Goal: Task Accomplishment & Management: Manage account settings

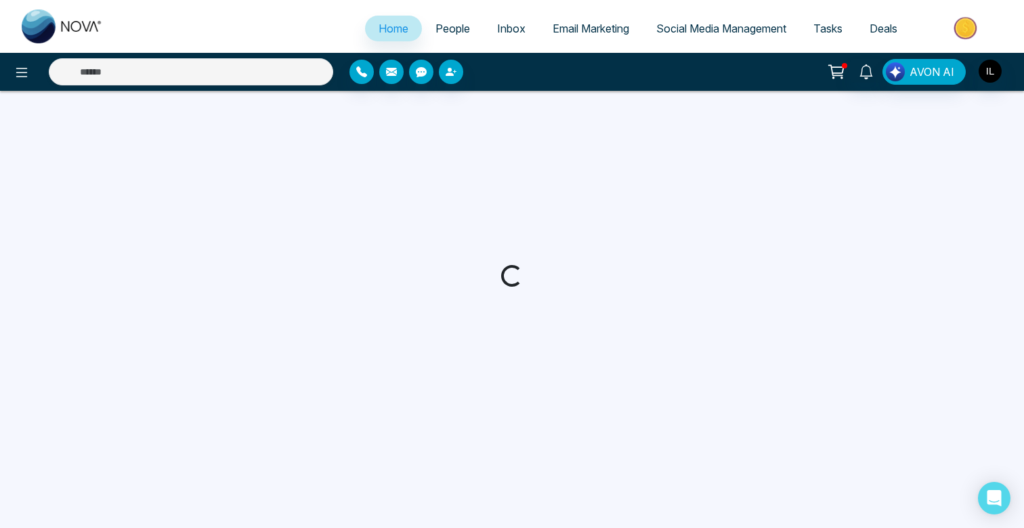
select select "*"
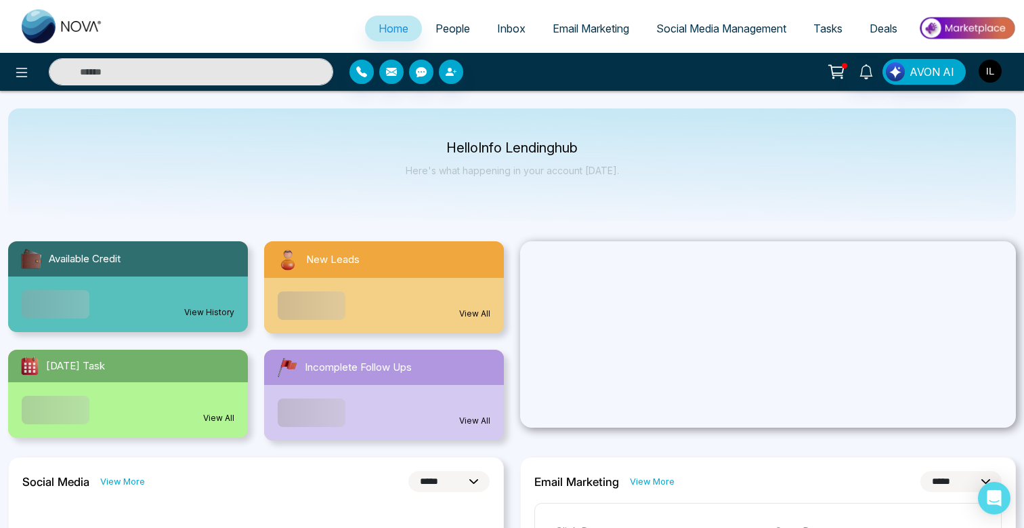
click at [987, 70] on img "button" at bounding box center [990, 71] width 23 height 23
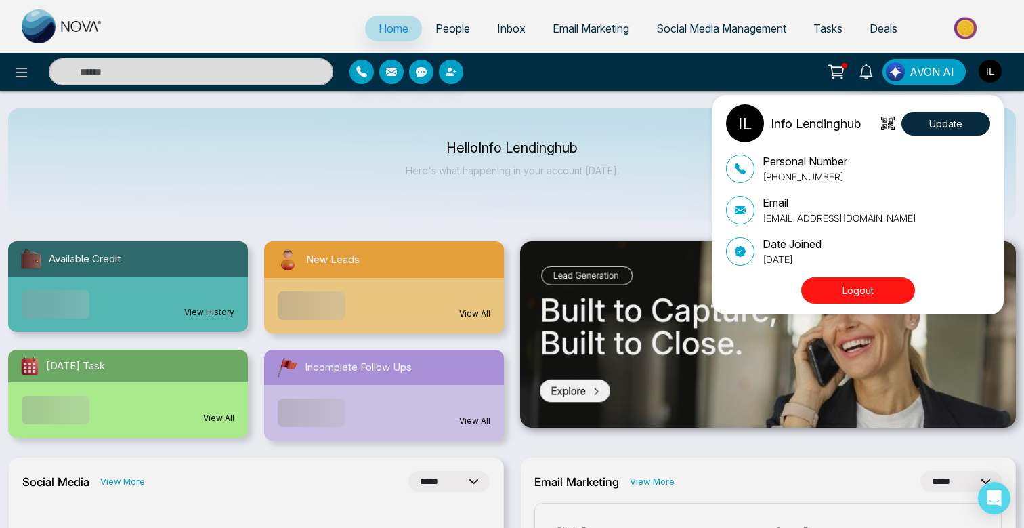
click at [654, 94] on div "Info Lendinghub Update Personal Number [PHONE_NUMBER] Email [EMAIL_ADDRESS][DOM…" at bounding box center [512, 264] width 1024 height 528
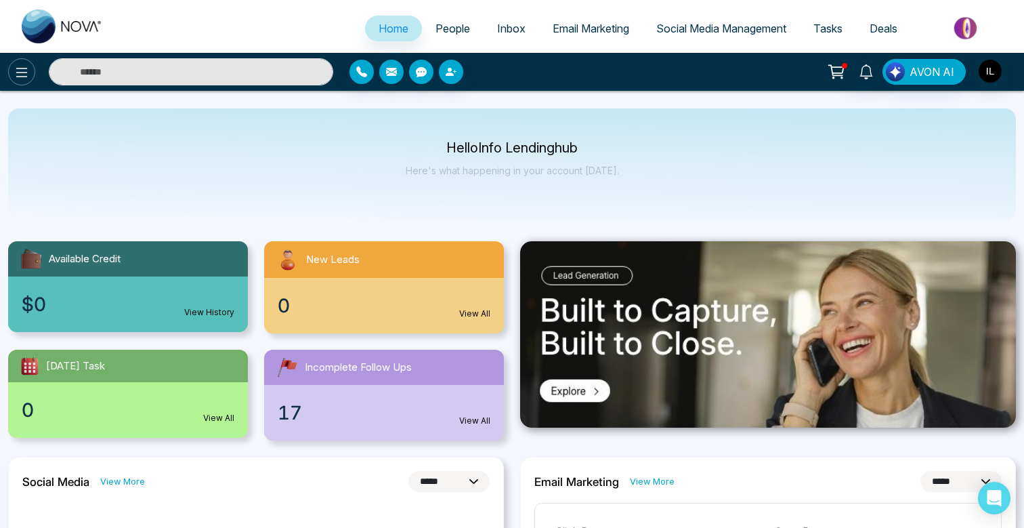
click at [16, 77] on icon at bounding box center [22, 72] width 16 height 16
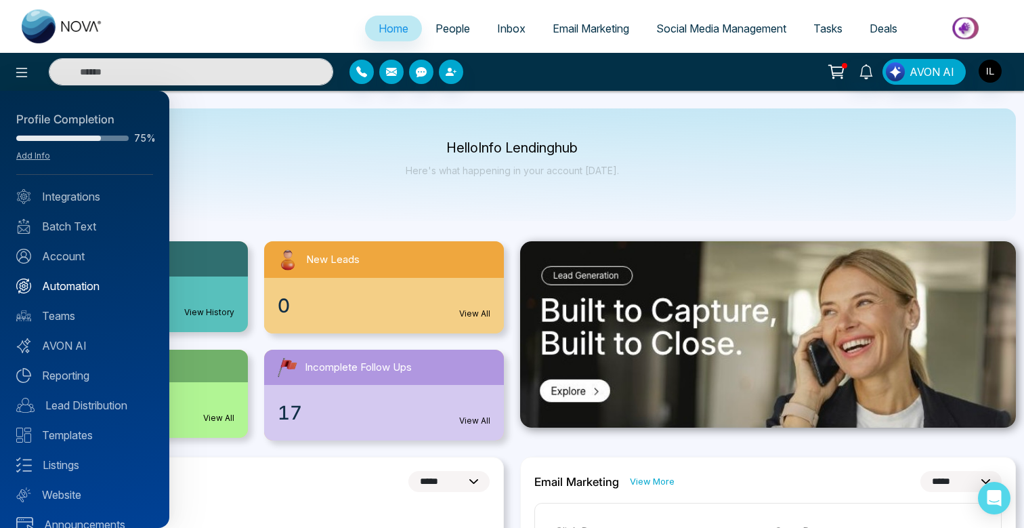
click at [98, 289] on link "Automation" at bounding box center [84, 286] width 137 height 16
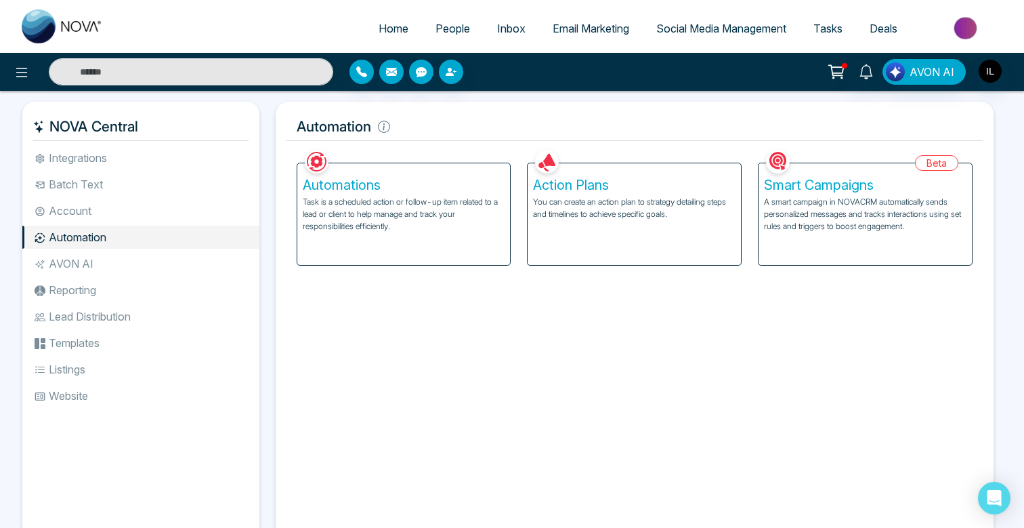
click at [610, 218] on p "You can create an action plan to strategy detailing steps and timelines to achi…" at bounding box center [634, 208] width 203 height 24
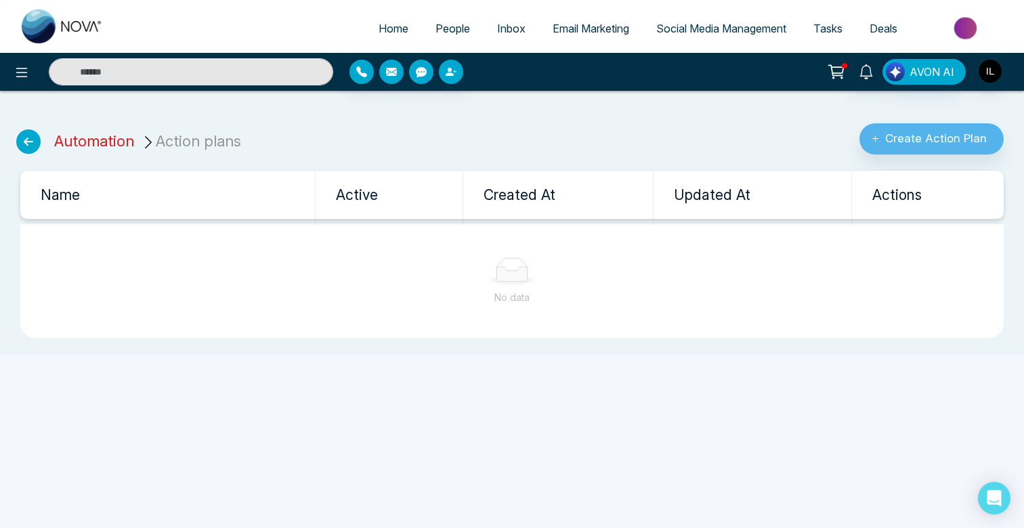
click at [70, 140] on link "Automation" at bounding box center [94, 141] width 80 height 18
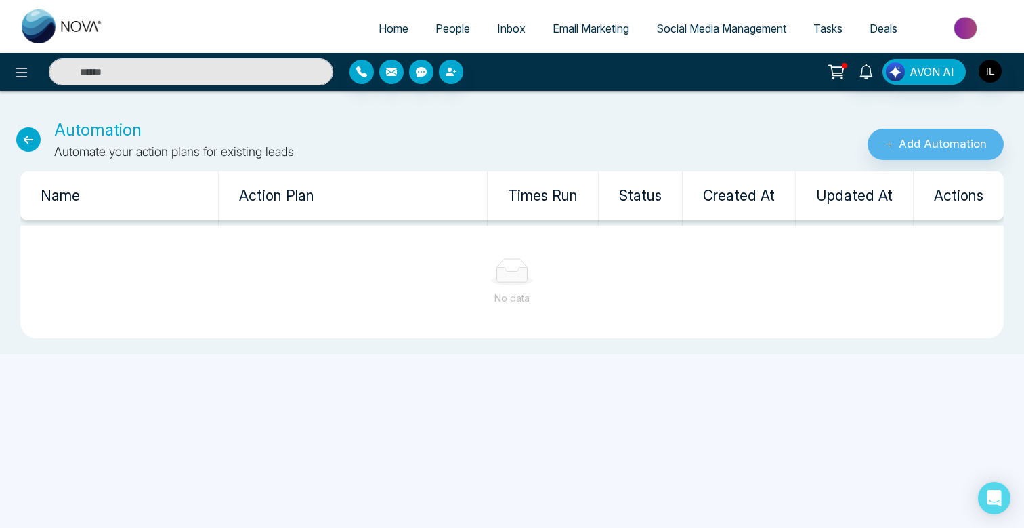
click at [35, 154] on div "Automation Automate your action plans for existing leads" at bounding box center [341, 139] width 683 height 43
click at [35, 142] on icon at bounding box center [28, 139] width 24 height 24
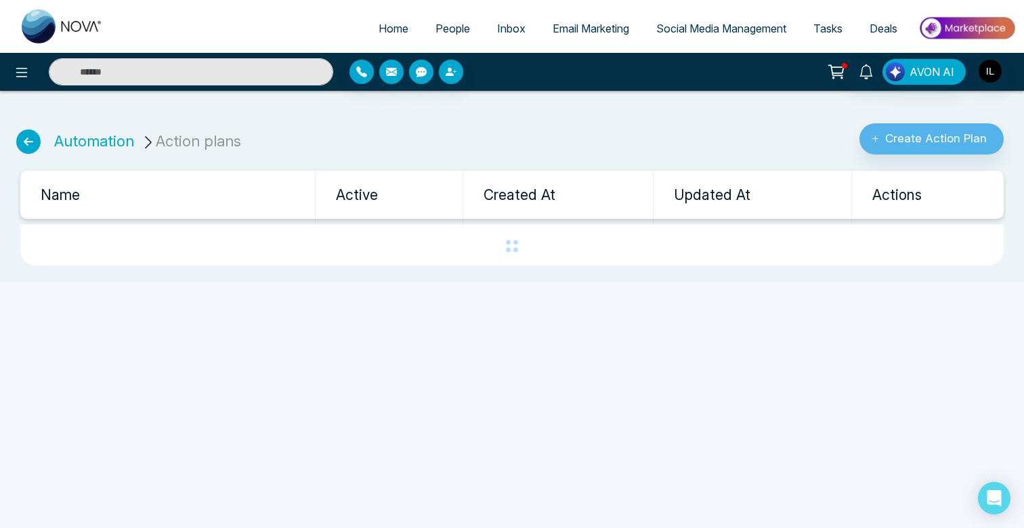
click at [35, 142] on icon at bounding box center [28, 141] width 24 height 24
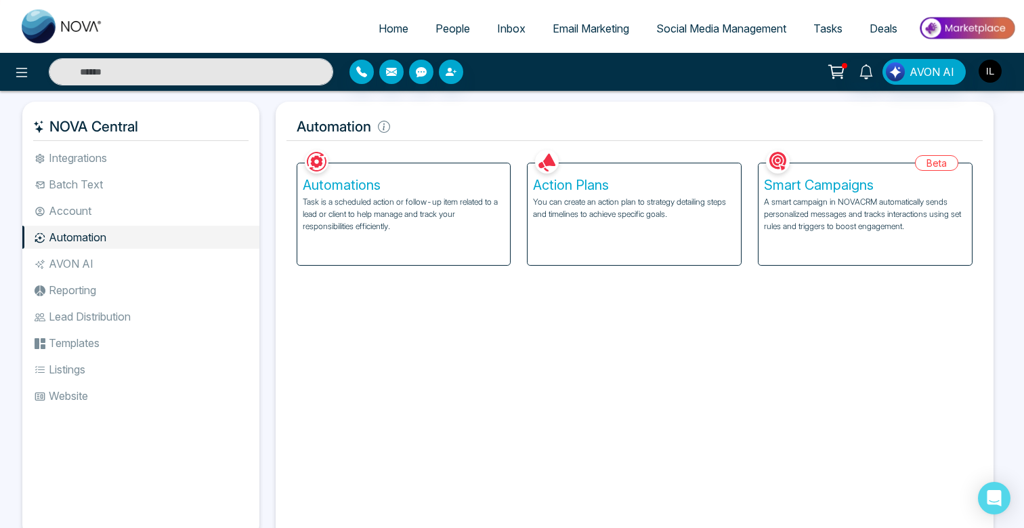
click at [84, 273] on li "AVON AI" at bounding box center [140, 263] width 237 height 23
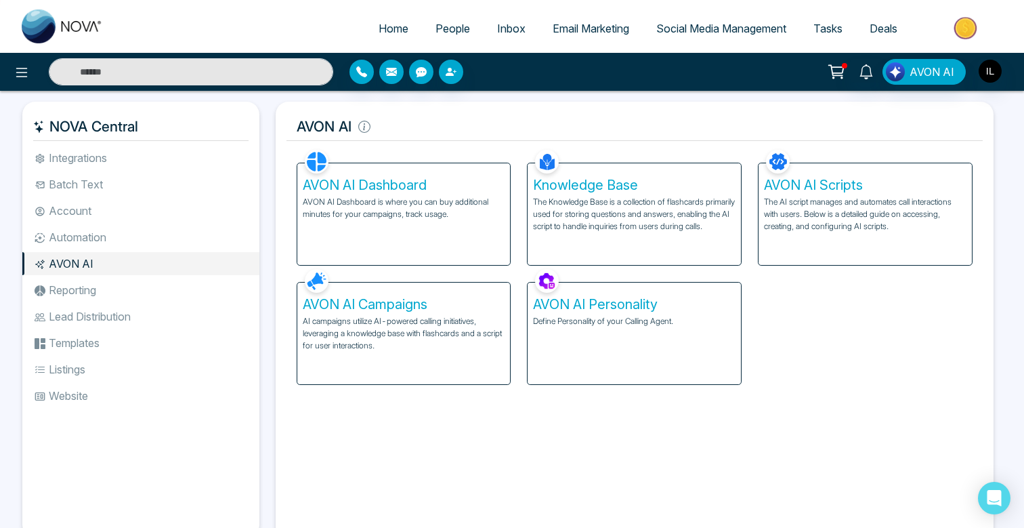
click at [314, 314] on div "AVON AI Campaigns AI campaigns utilize AI-powered calling initiatives, leveragi…" at bounding box center [403, 334] width 213 height 102
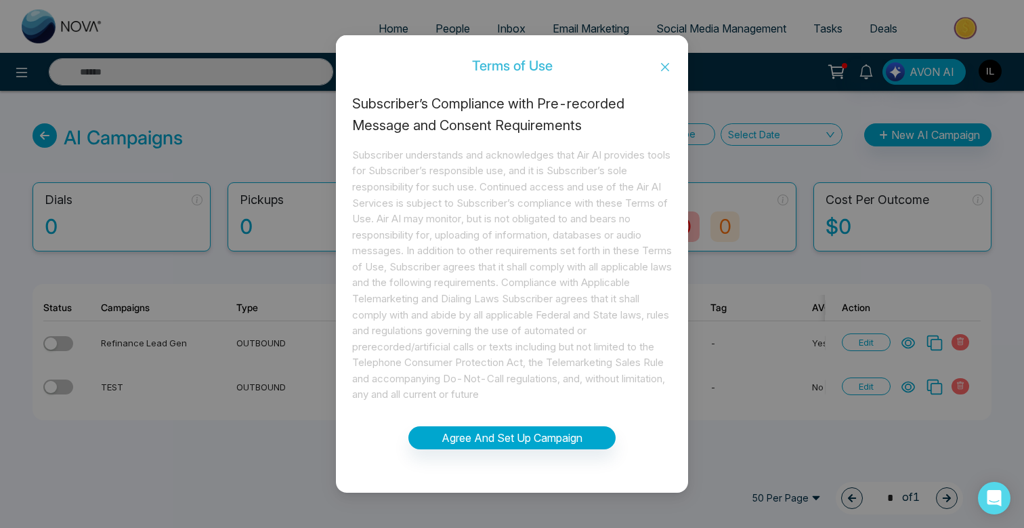
click at [665, 64] on icon "close" at bounding box center [665, 67] width 11 height 11
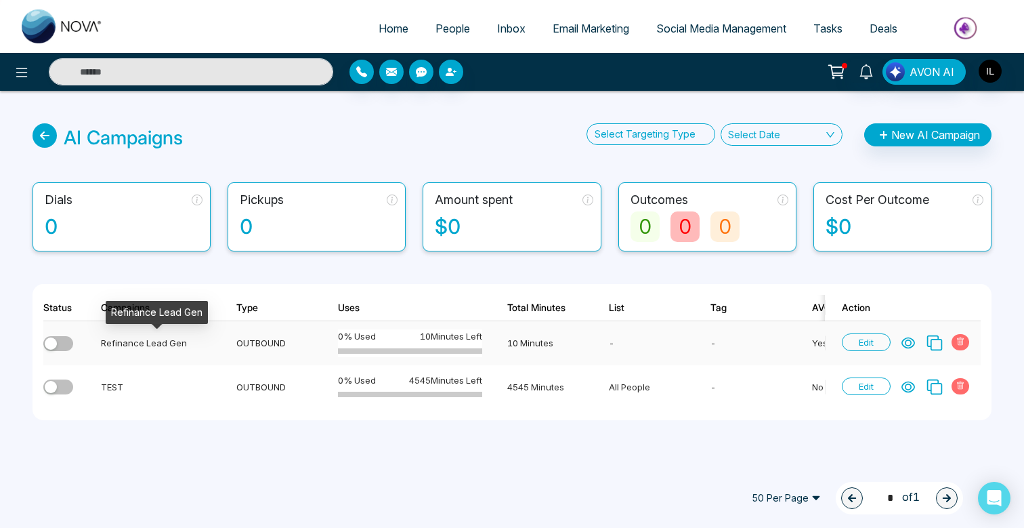
click at [146, 344] on div "Refinance Lead Gen" at bounding box center [156, 343] width 110 height 14
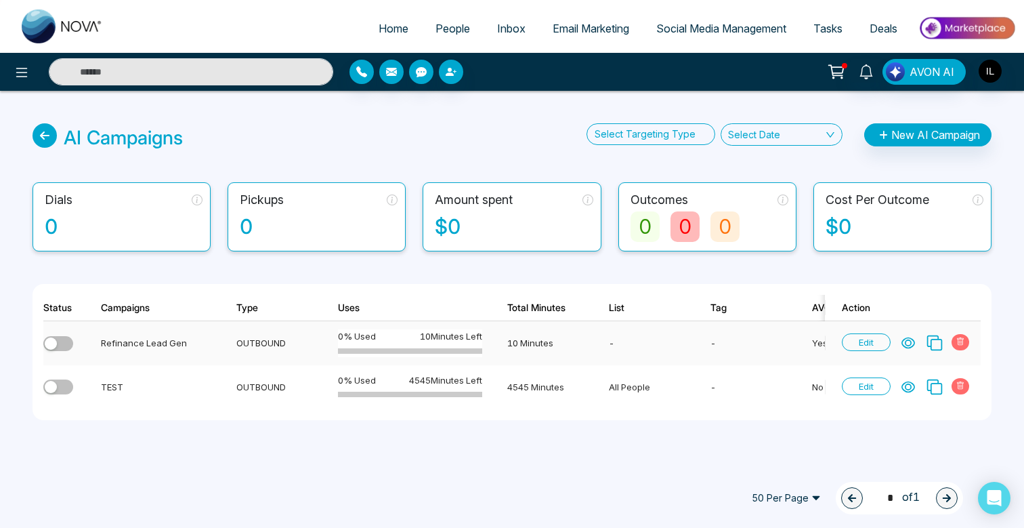
click at [857, 341] on span "Edit" at bounding box center [866, 342] width 49 height 18
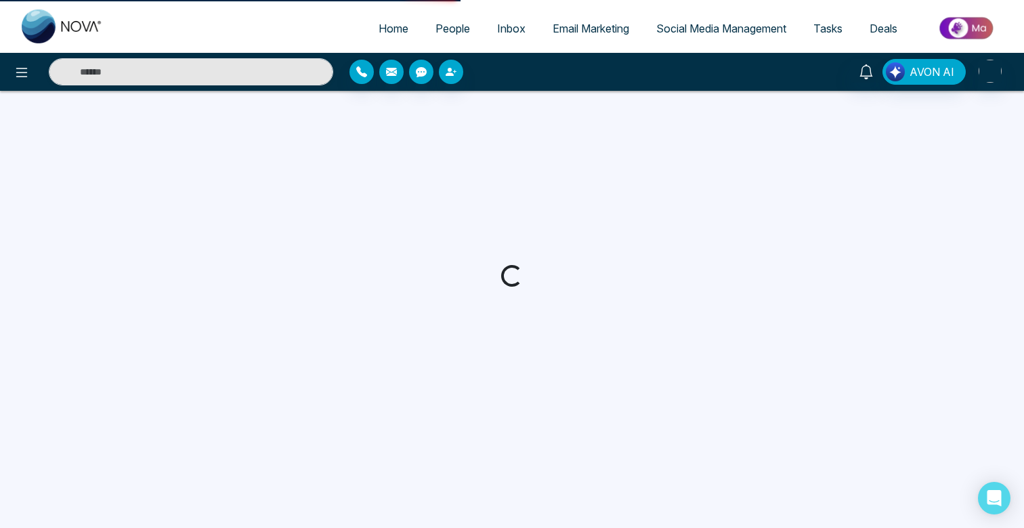
select select "***"
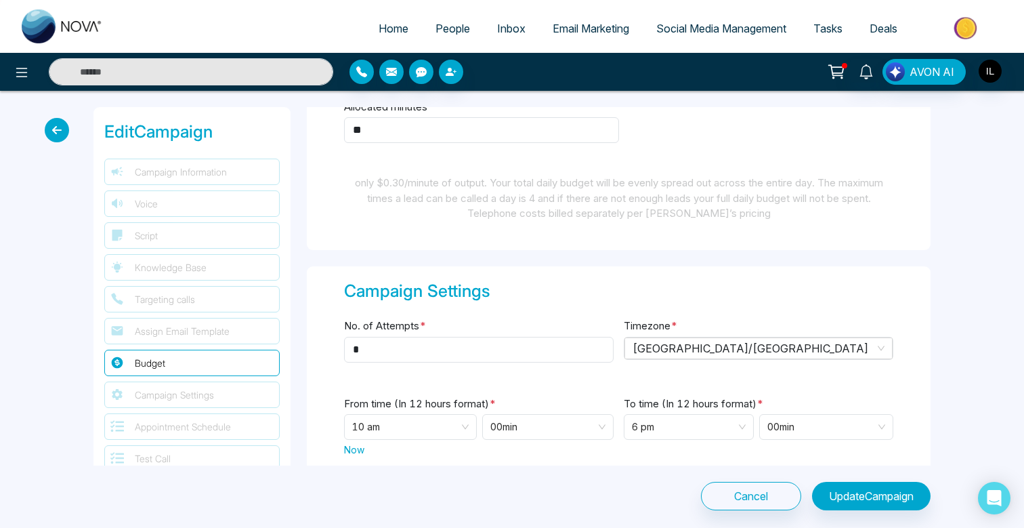
scroll to position [1520, 0]
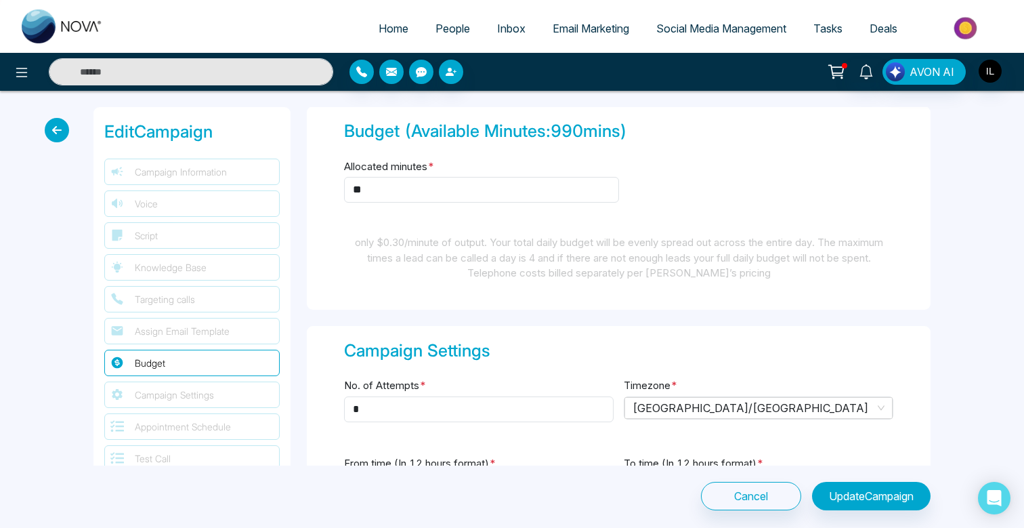
click at [65, 127] on icon at bounding box center [57, 130] width 24 height 24
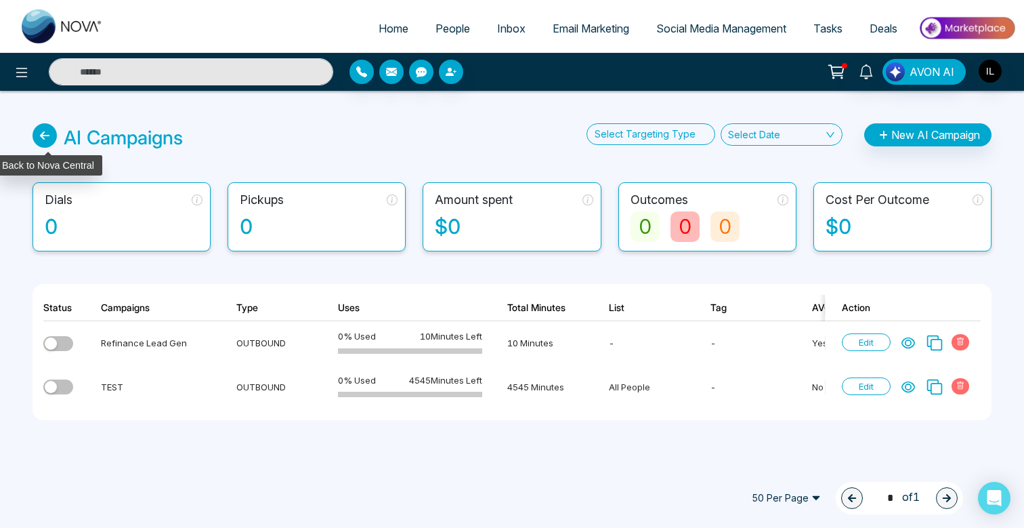
click at [49, 138] on icon at bounding box center [45, 135] width 24 height 24
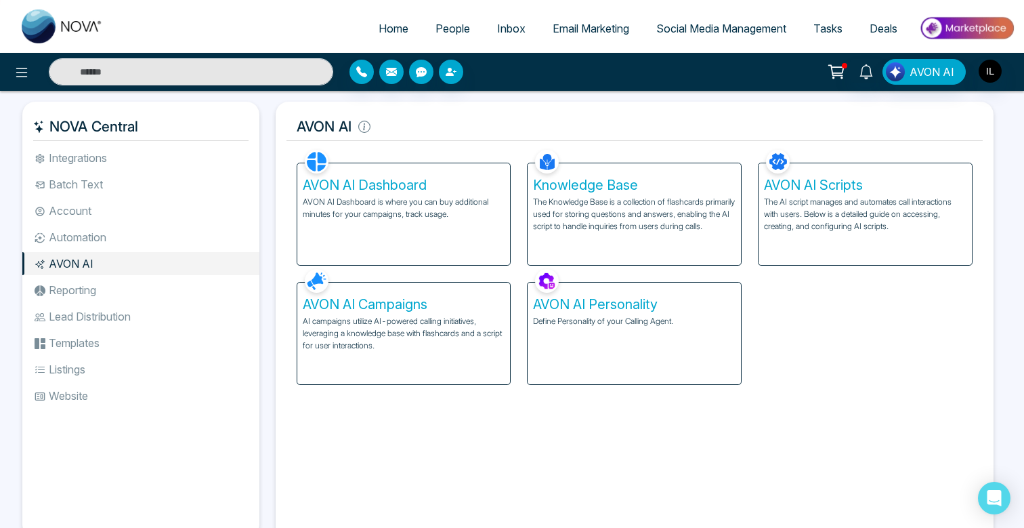
click at [591, 24] on span "Email Marketing" at bounding box center [591, 29] width 77 height 14
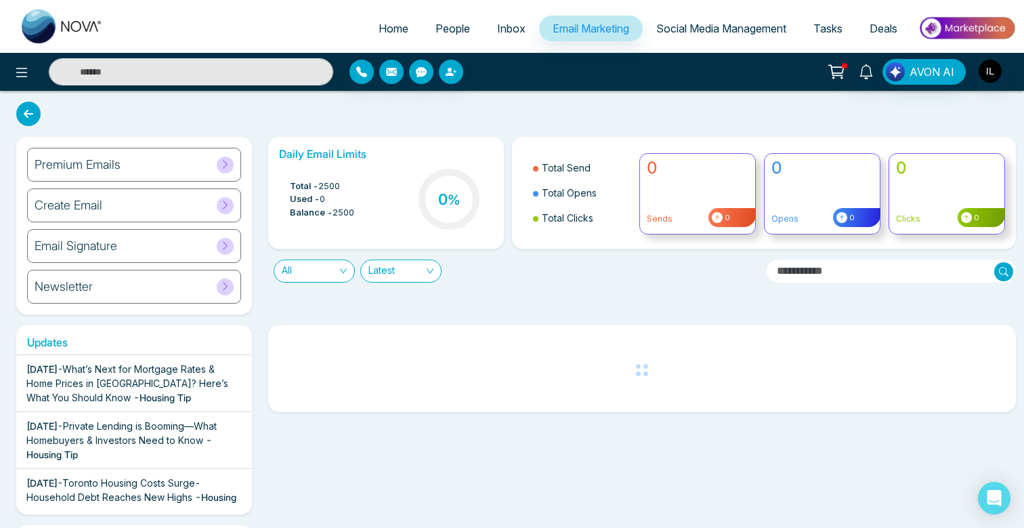
click at [184, 215] on div "Create Email" at bounding box center [134, 205] width 214 height 34
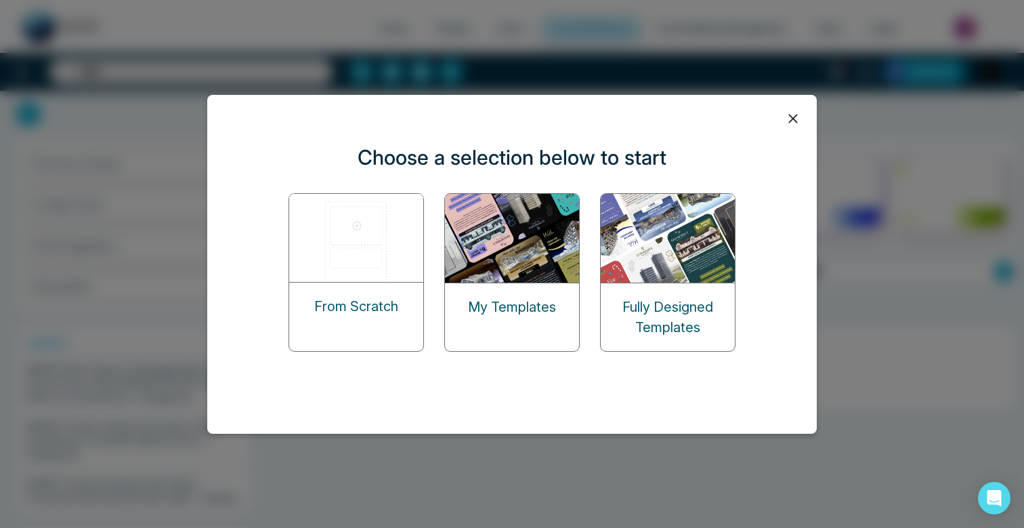
click at [379, 254] on img at bounding box center [356, 238] width 135 height 88
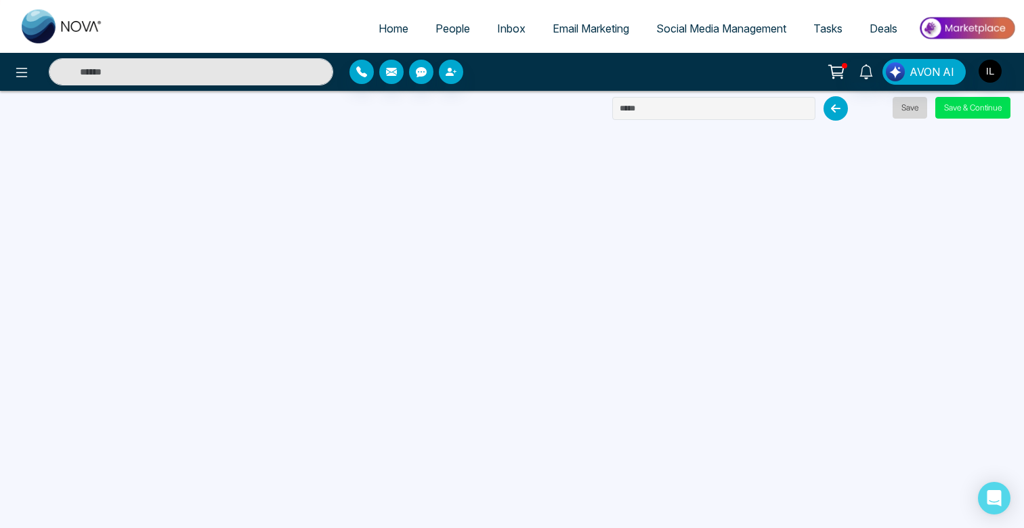
click at [915, 109] on button "Save" at bounding box center [910, 108] width 35 height 22
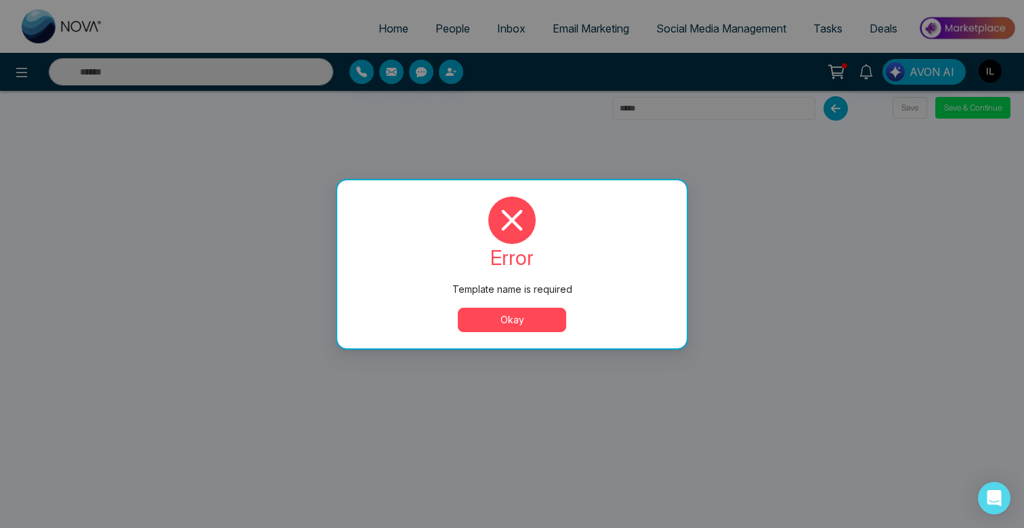
click at [556, 325] on button "Okay" at bounding box center [512, 320] width 108 height 24
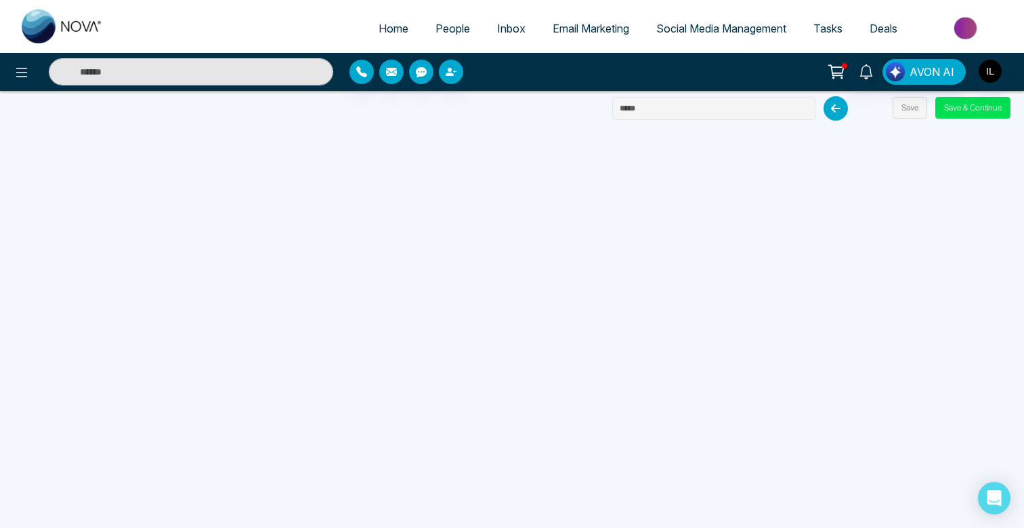
click at [659, 108] on input "text" at bounding box center [713, 108] width 203 height 23
click at [713, 101] on input "text" at bounding box center [713, 108] width 203 height 23
paste input "**********"
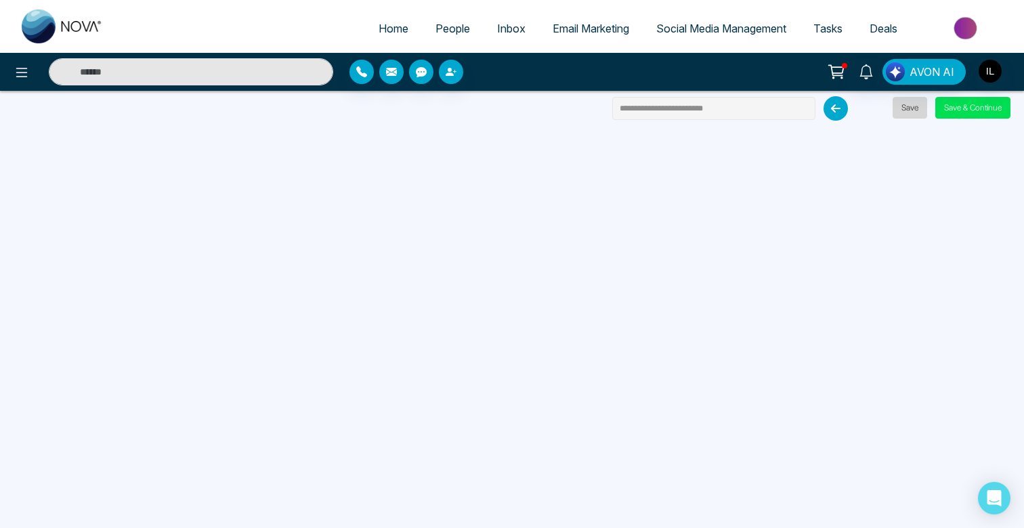
type input "**********"
click at [916, 110] on button "Save" at bounding box center [910, 108] width 35 height 22
click at [904, 112] on body "**********" at bounding box center [512, 264] width 1024 height 528
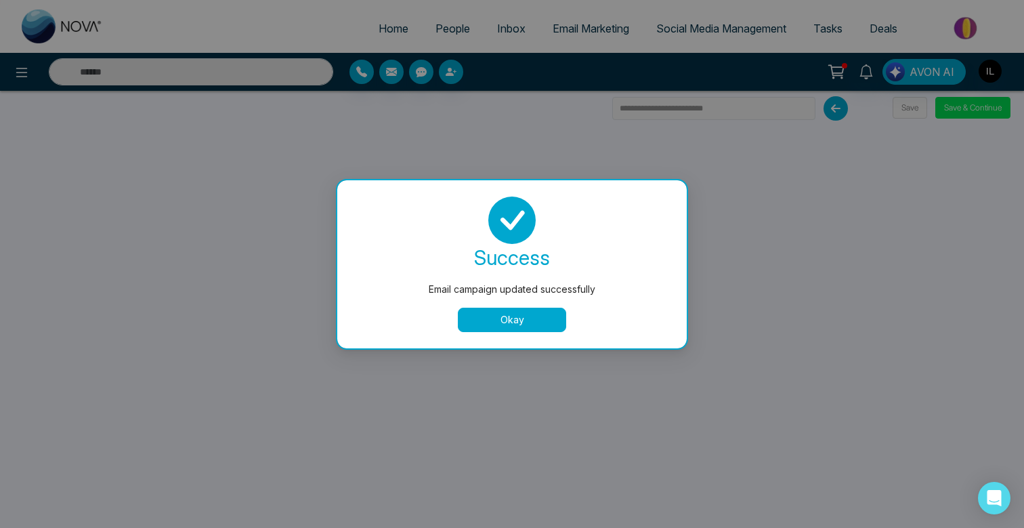
click at [523, 320] on button "Okay" at bounding box center [512, 320] width 108 height 24
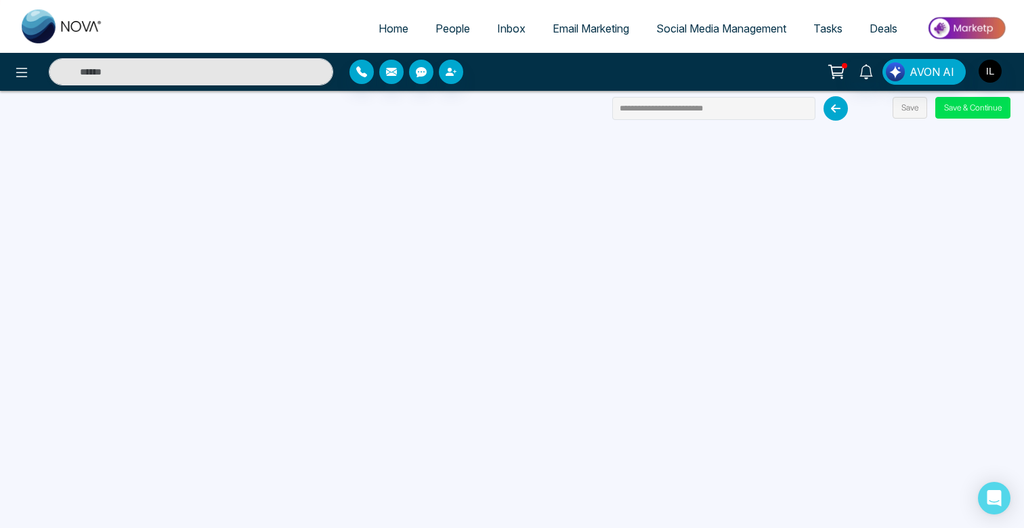
click at [572, 27] on span "Email Marketing" at bounding box center [591, 29] width 77 height 14
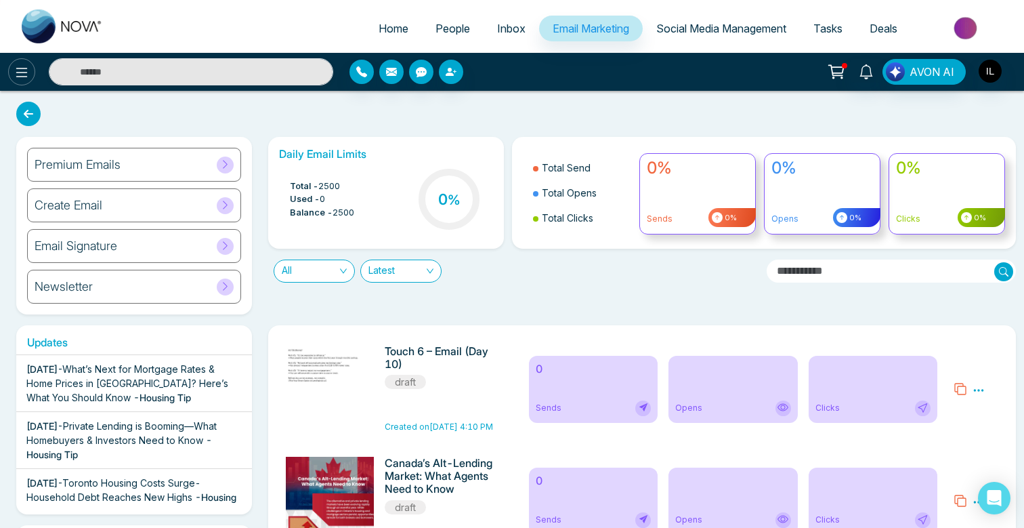
click at [23, 64] on icon at bounding box center [22, 72] width 16 height 16
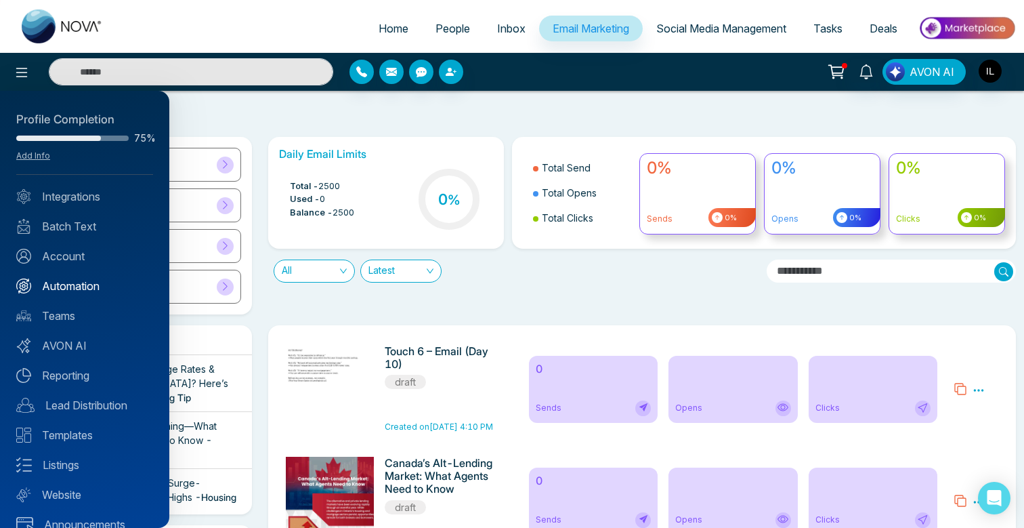
click at [83, 287] on link "Automation" at bounding box center [84, 286] width 137 height 16
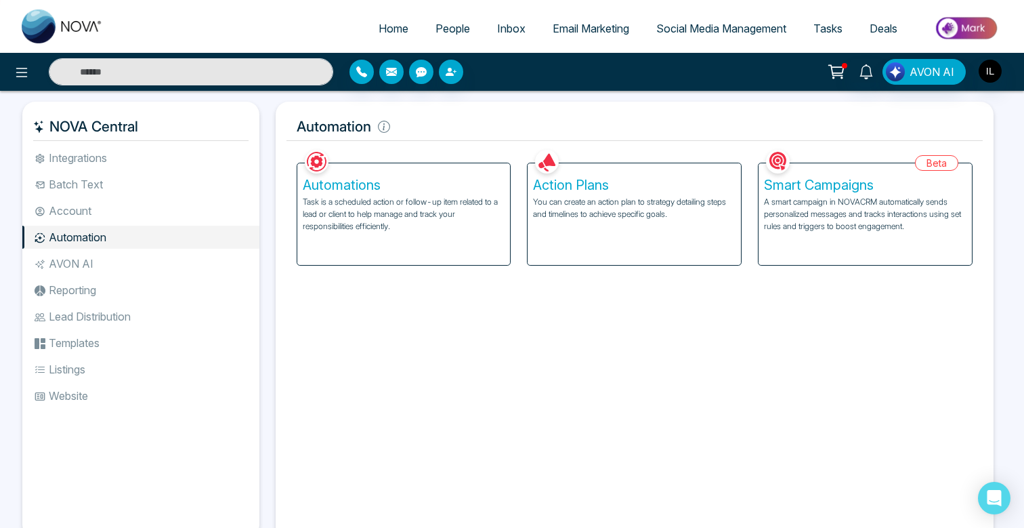
click at [578, 201] on p "You can create an action plan to strategy detailing steps and timelines to achi…" at bounding box center [634, 208] width 203 height 24
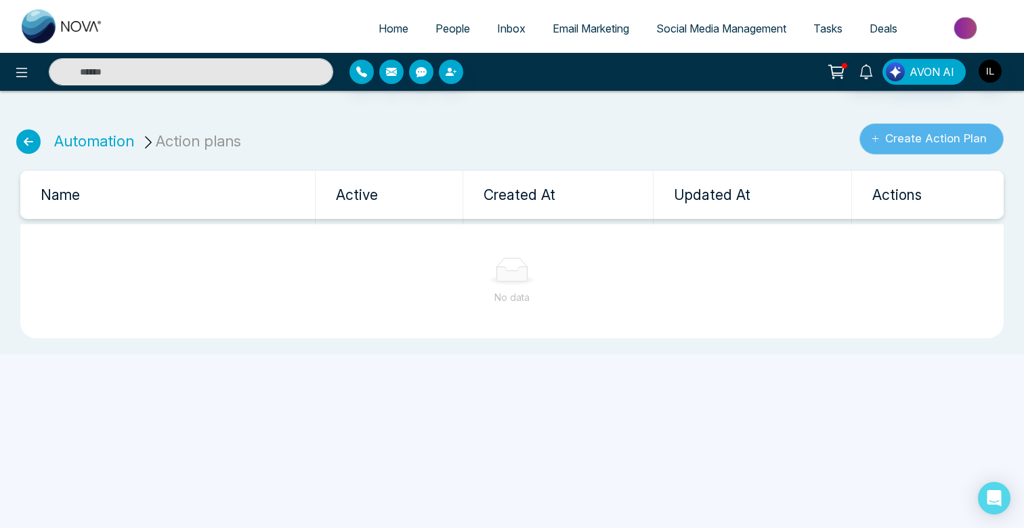
click at [901, 130] on button "Create Action Plan" at bounding box center [932, 138] width 144 height 31
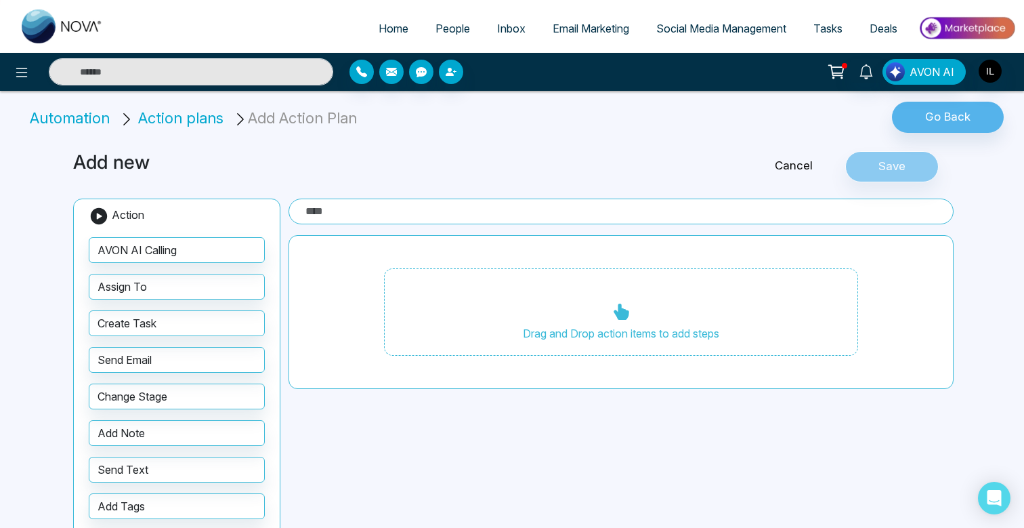
click at [506, 218] on input "text" at bounding box center [621, 212] width 665 height 26
paste input "**********"
type input "**********"
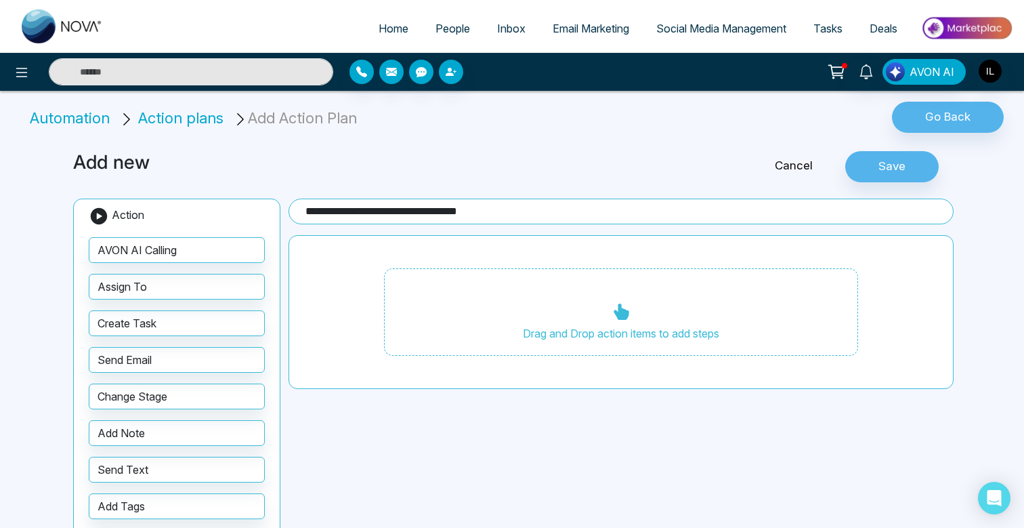
click at [549, 180] on div "Add new" at bounding box center [363, 166] width 596 height 31
click at [22, 69] on icon at bounding box center [22, 72] width 16 height 16
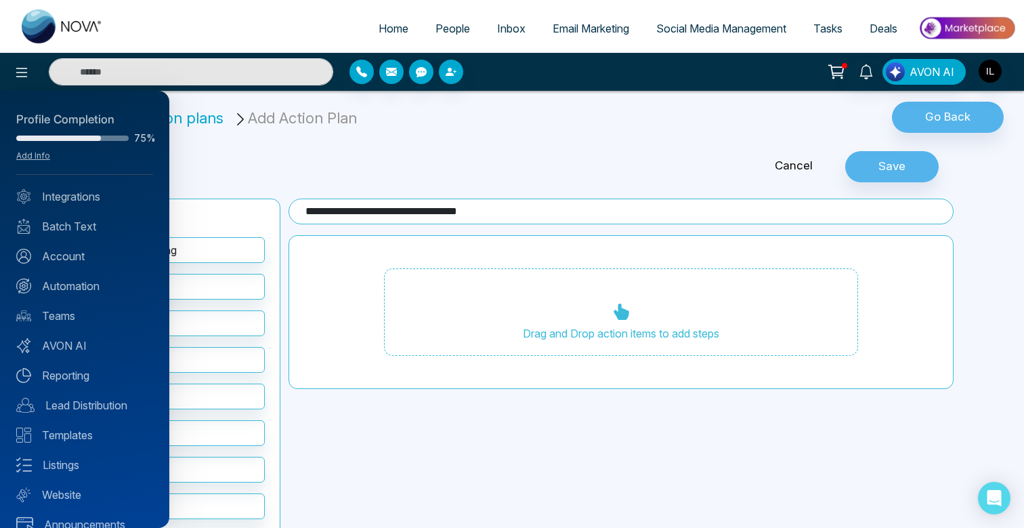
click at [341, 461] on div at bounding box center [512, 264] width 1024 height 528
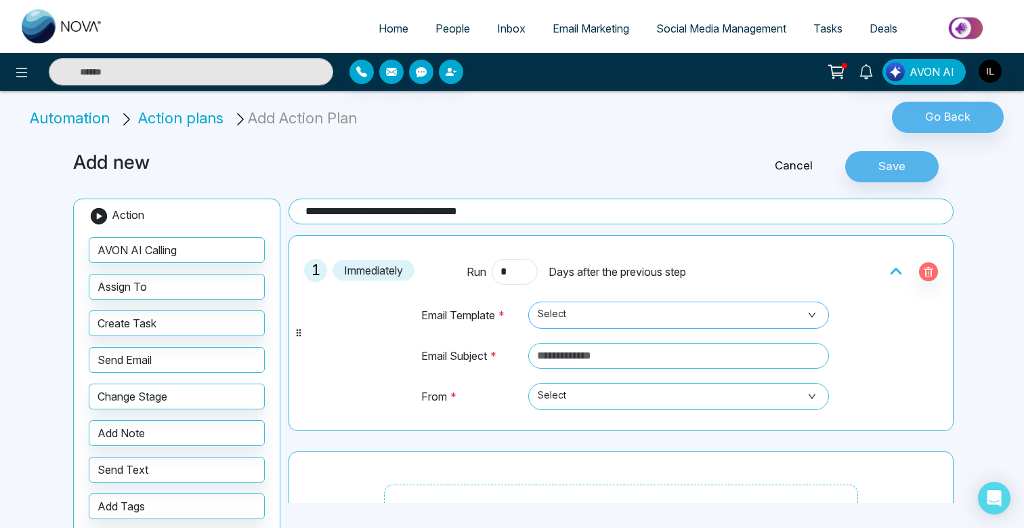
click at [614, 310] on span "Select" at bounding box center [679, 315] width 282 height 23
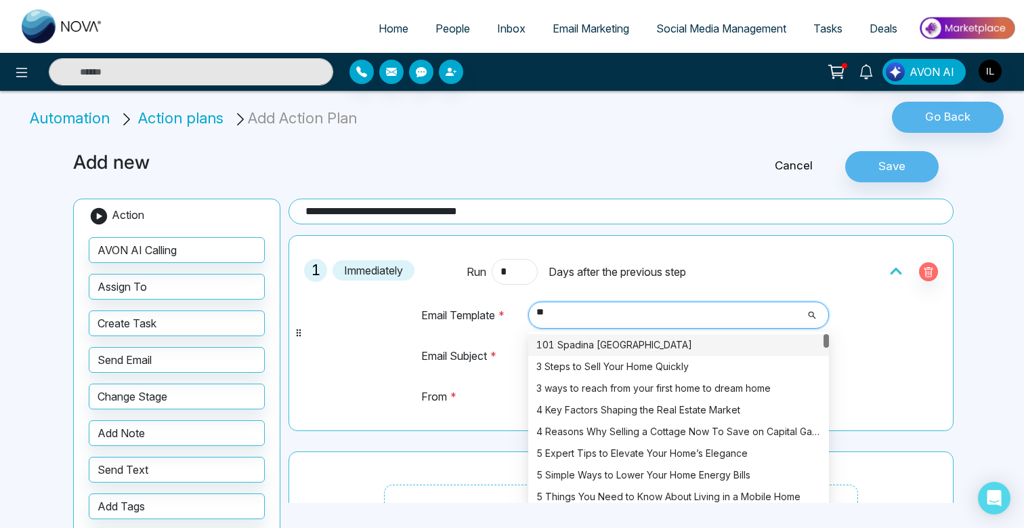
type input "***"
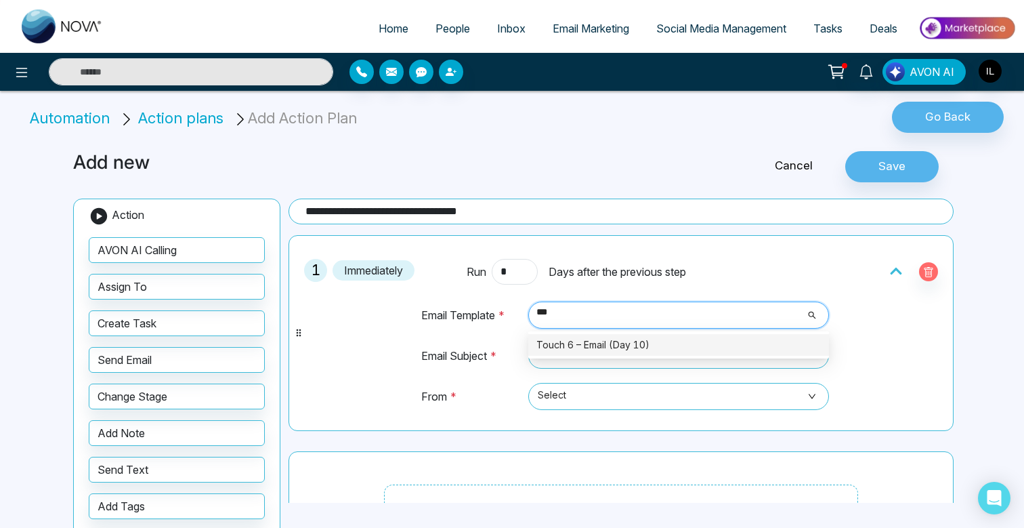
click at [610, 335] on div "Touch 6 – Email (Day 10)" at bounding box center [678, 345] width 301 height 22
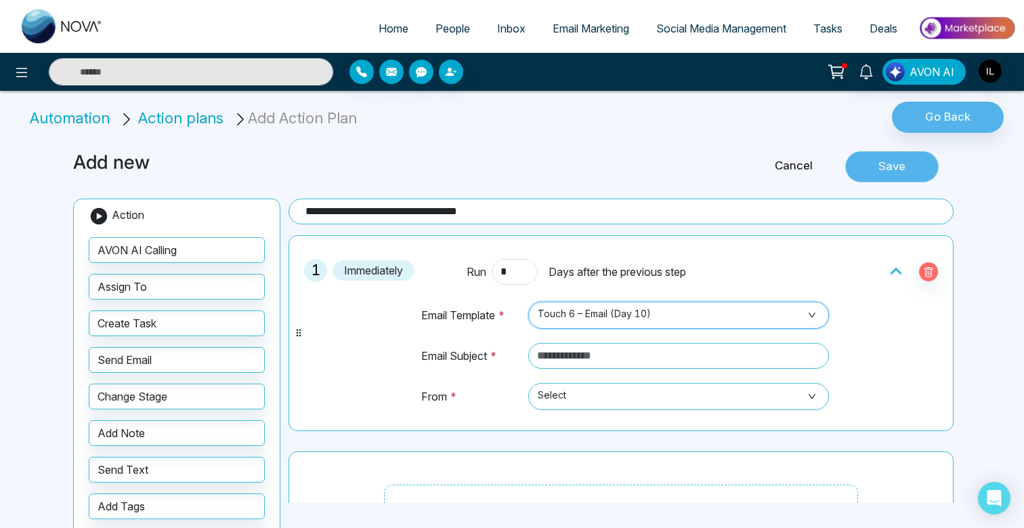
click at [894, 154] on button "Save" at bounding box center [892, 166] width 93 height 31
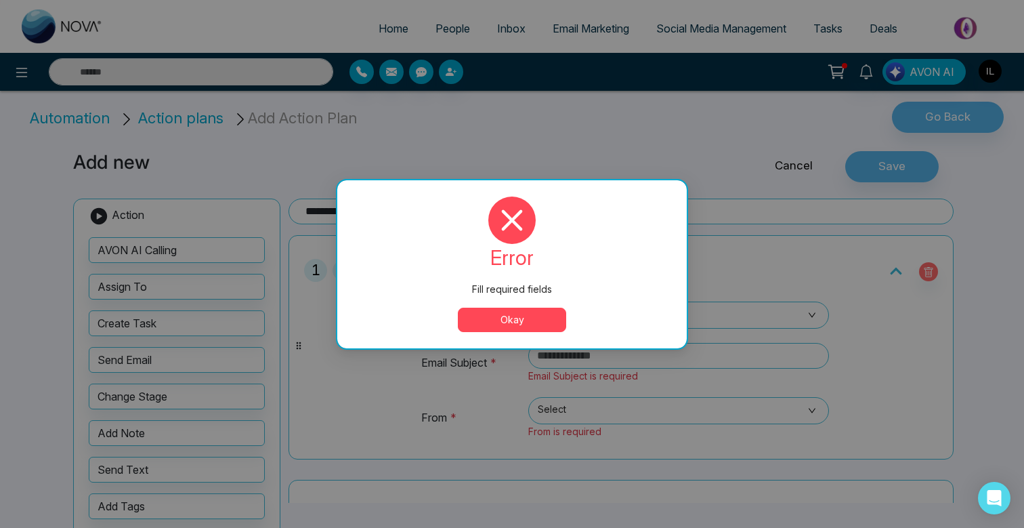
click at [551, 320] on button "Okay" at bounding box center [512, 320] width 108 height 24
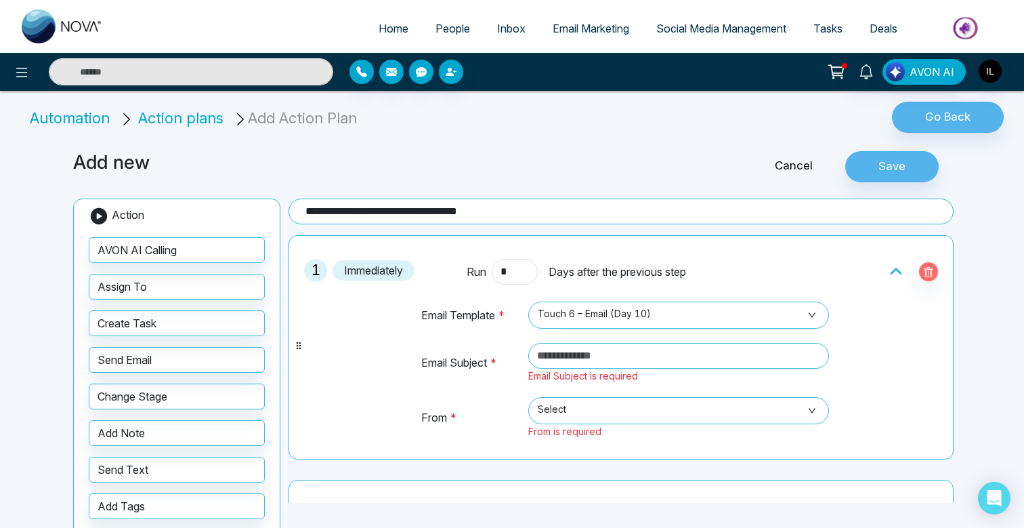
click at [572, 31] on span "Email Marketing" at bounding box center [591, 29] width 77 height 14
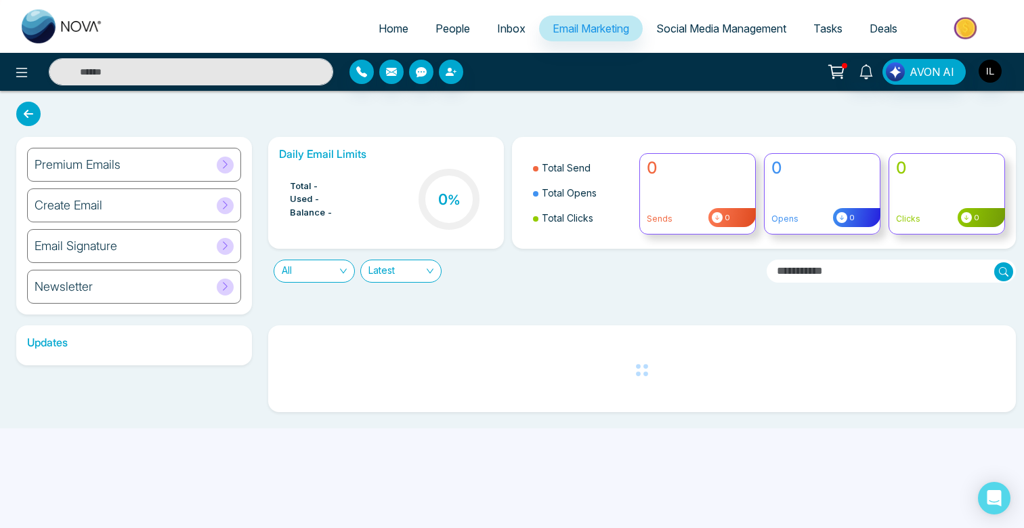
click at [135, 172] on div "Premium Emails" at bounding box center [134, 165] width 214 height 34
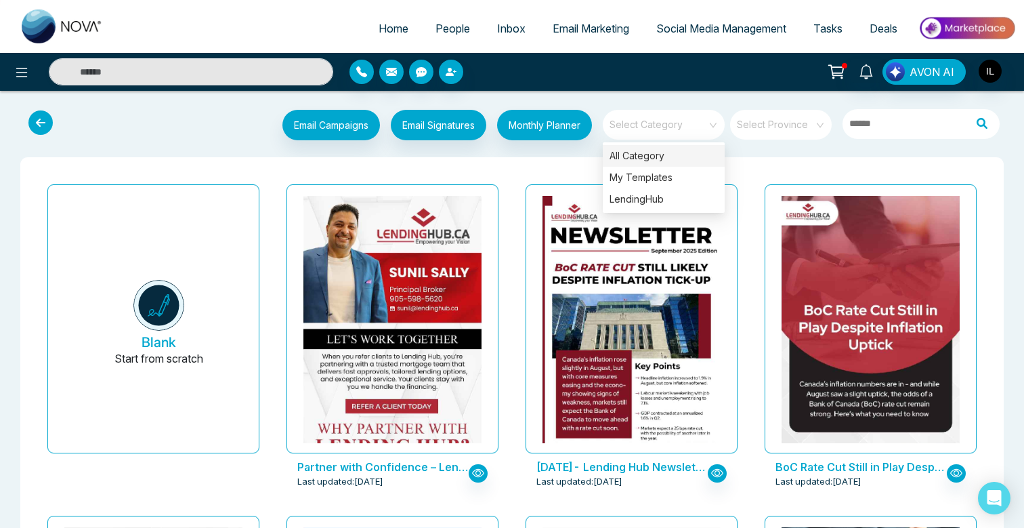
click at [680, 131] on span at bounding box center [659, 125] width 98 height 30
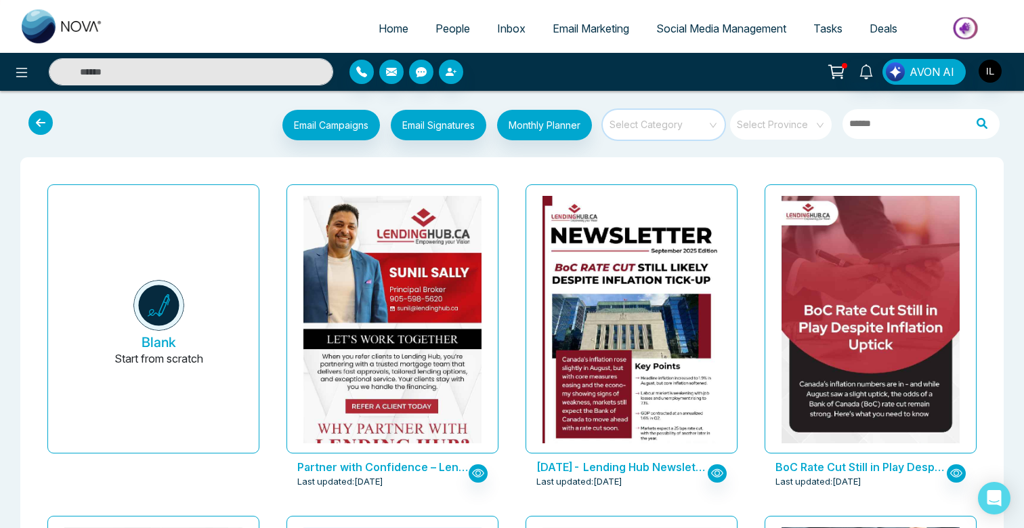
click at [680, 131] on span at bounding box center [659, 125] width 98 height 30
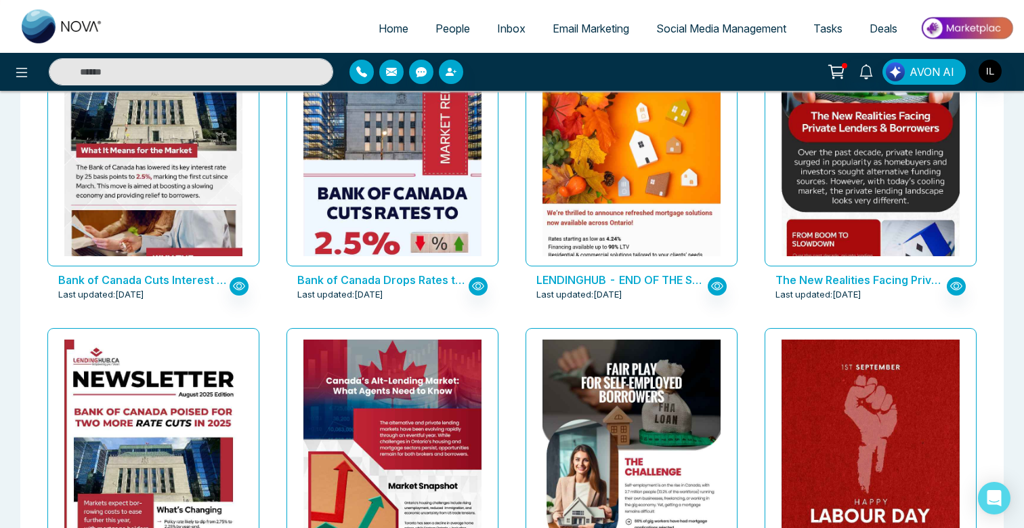
scroll to position [136, 0]
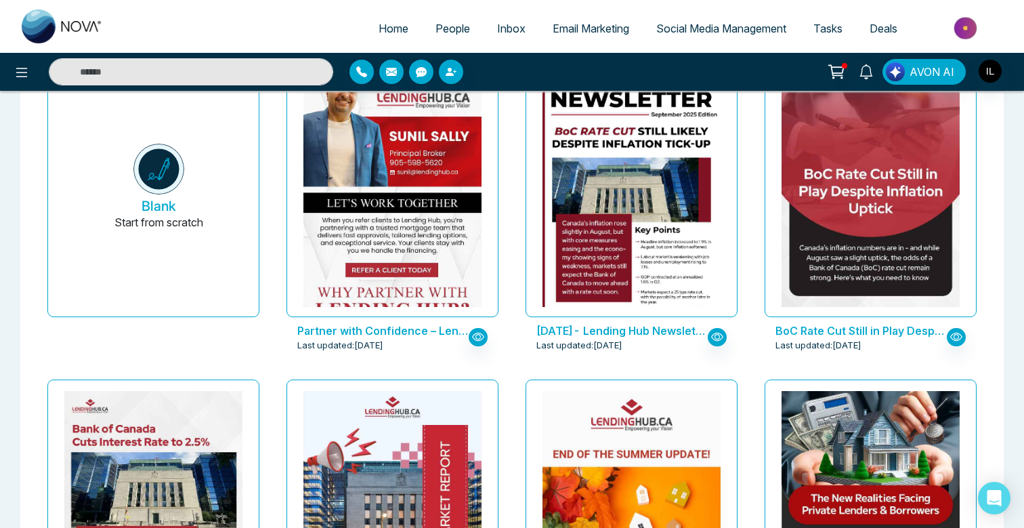
click at [723, 33] on span "Social Media Management" at bounding box center [721, 29] width 130 height 14
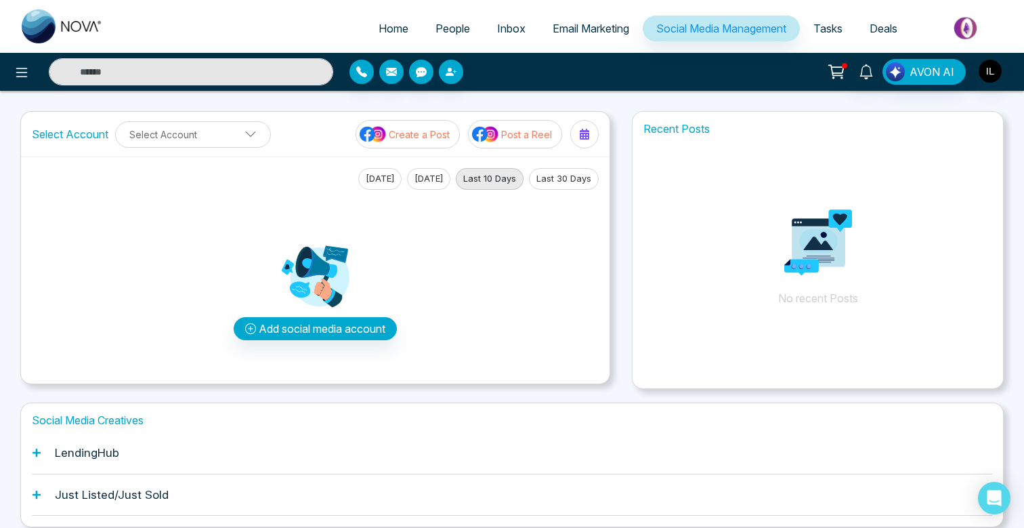
click at [539, 130] on p "Post a Reel" at bounding box center [526, 134] width 51 height 14
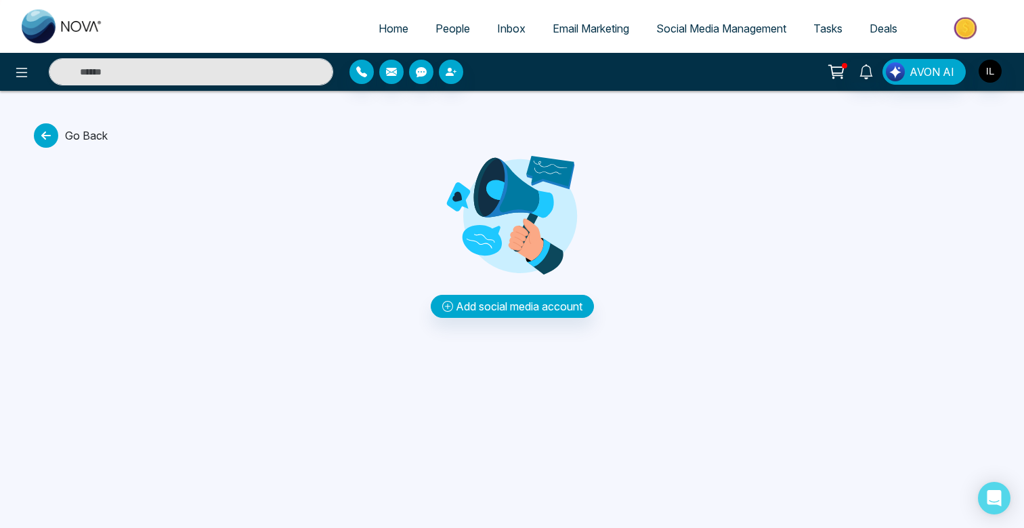
click at [94, 139] on span "Go Back" at bounding box center [71, 135] width 74 height 24
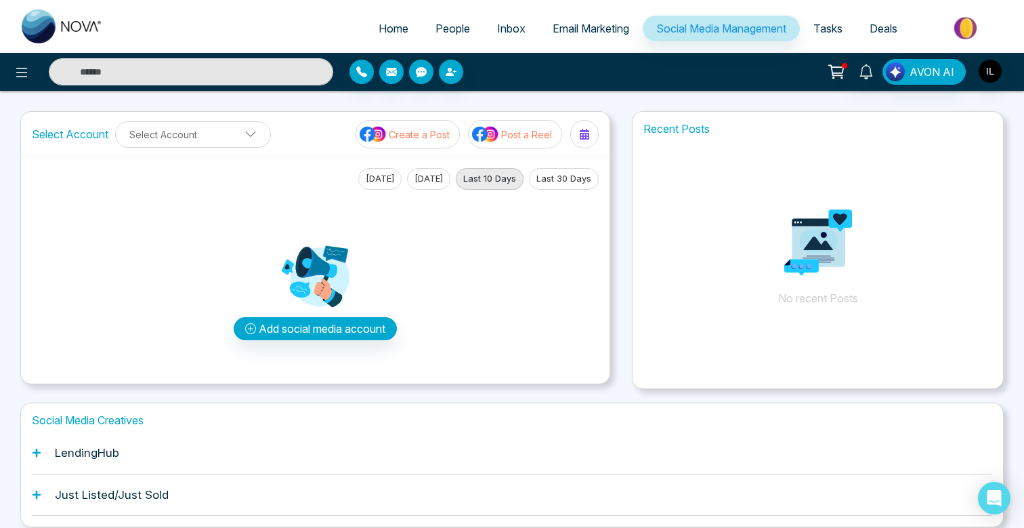
click at [516, 138] on p "Post a Reel" at bounding box center [526, 134] width 51 height 14
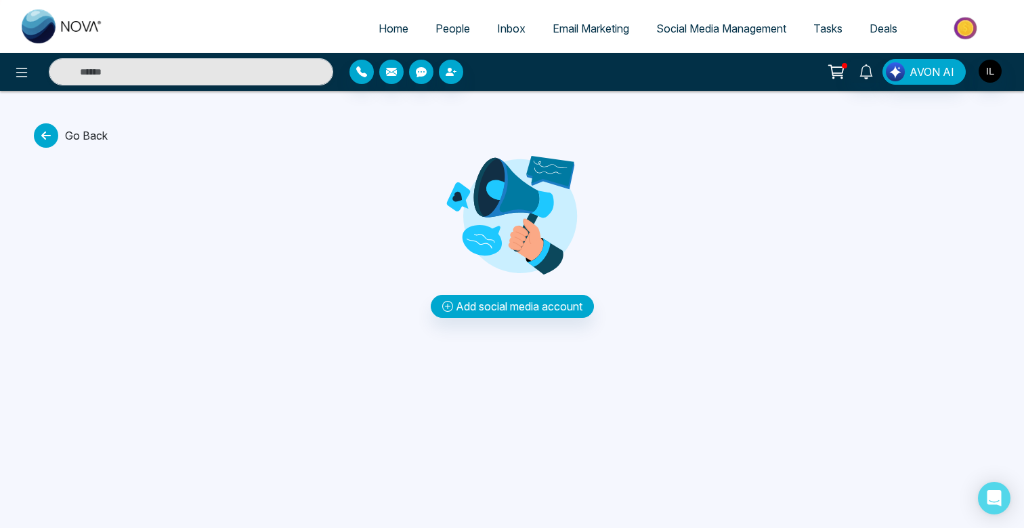
click at [81, 126] on span "Go Back" at bounding box center [71, 135] width 74 height 24
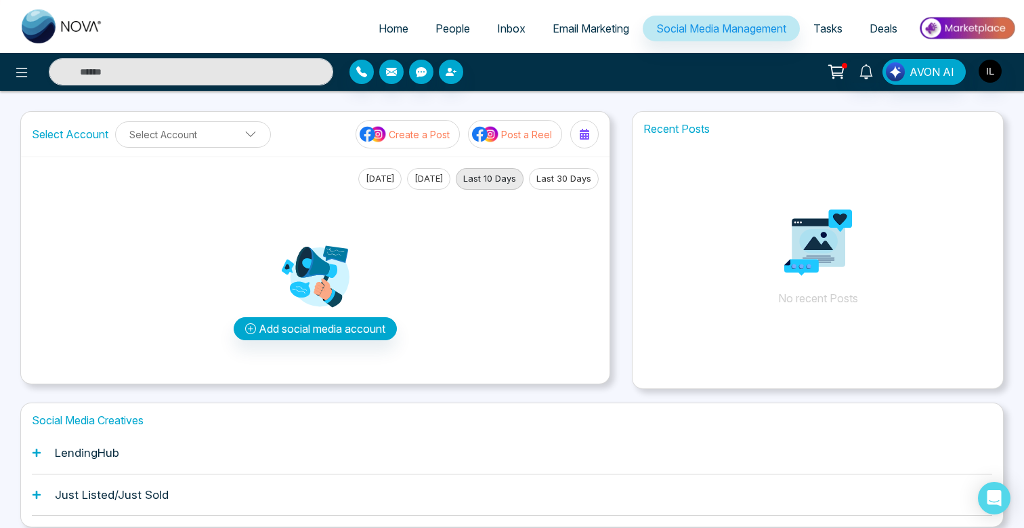
click at [418, 138] on p "Create a Post" at bounding box center [419, 134] width 61 height 14
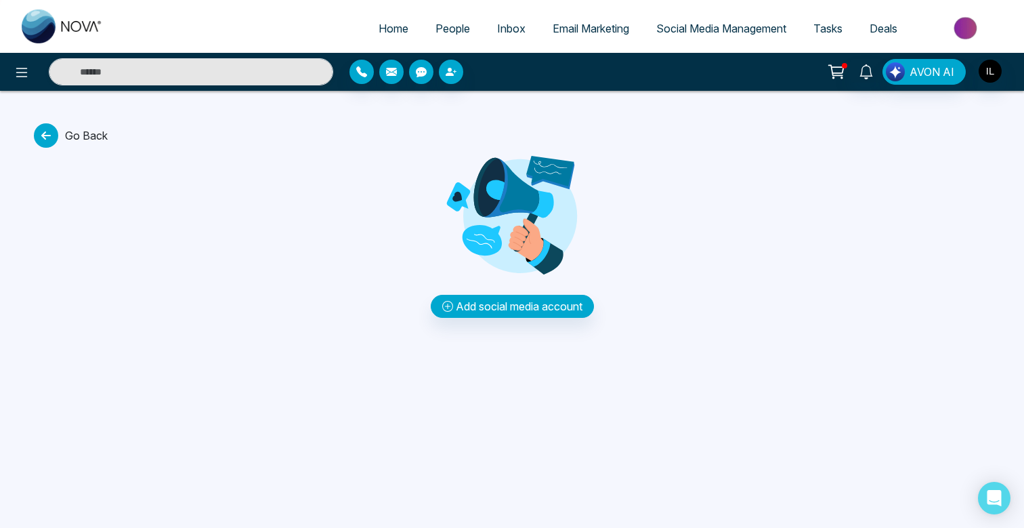
click at [90, 131] on span "Go Back" at bounding box center [71, 135] width 74 height 24
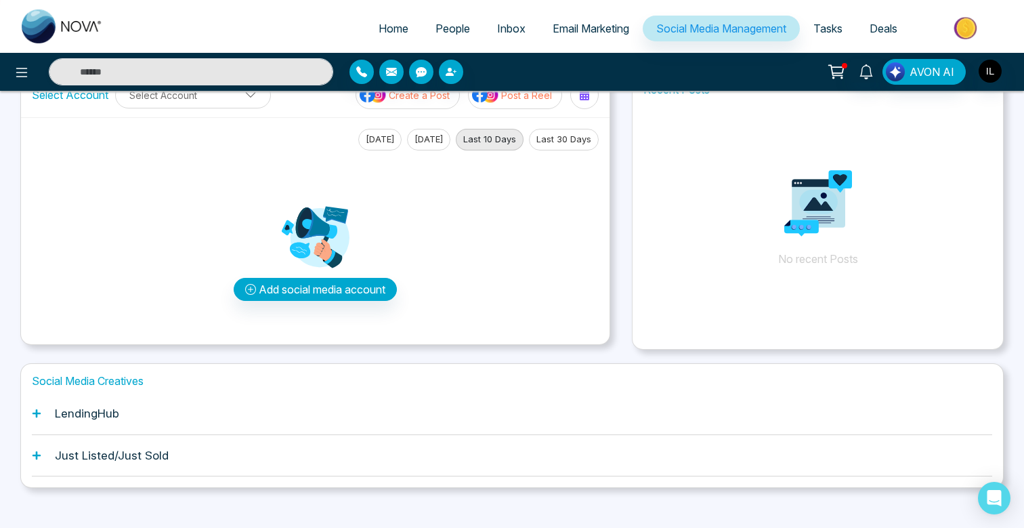
scroll to position [54, 0]
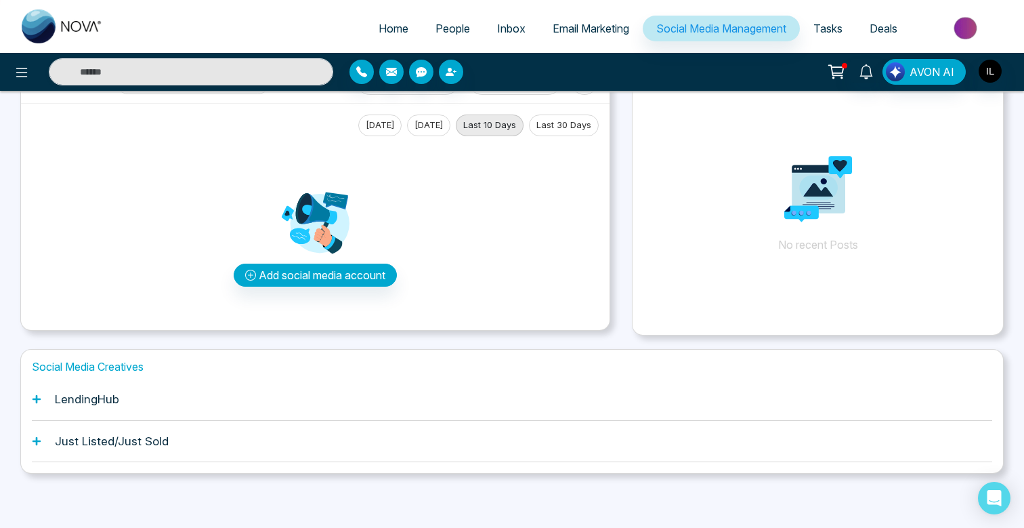
click at [98, 425] on div "Just Listed/Just Sold" at bounding box center [512, 441] width 961 height 41
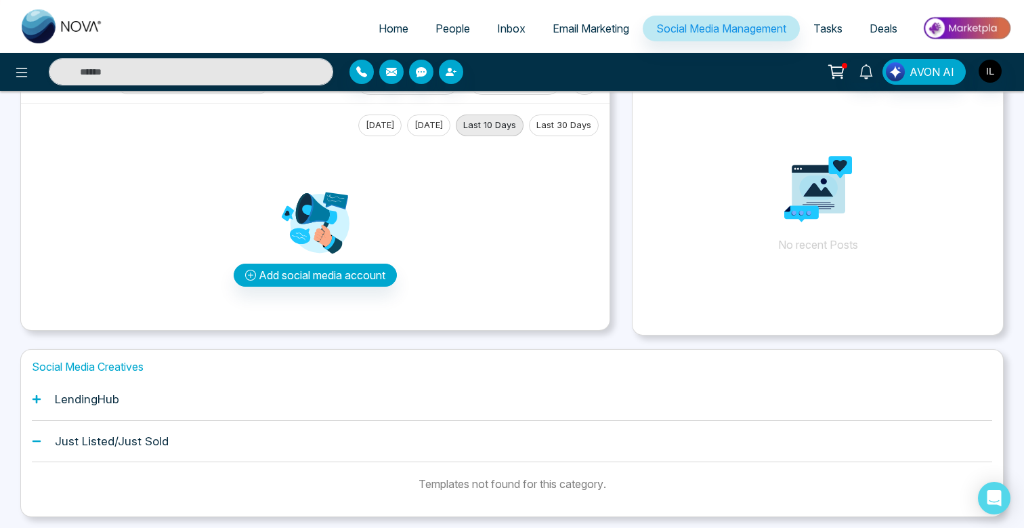
click at [106, 399] on h1 "LendingHub" at bounding box center [87, 399] width 64 height 14
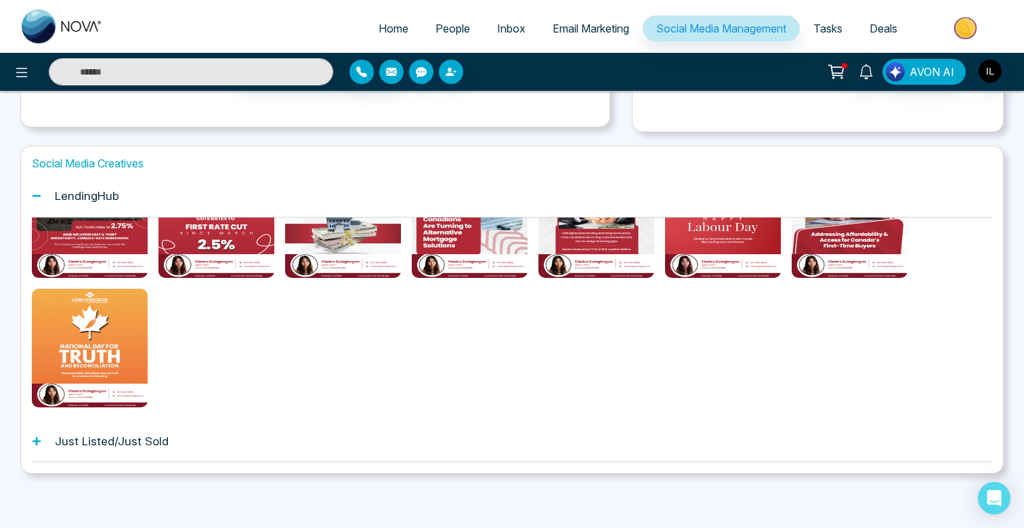
scroll to position [0, 0]
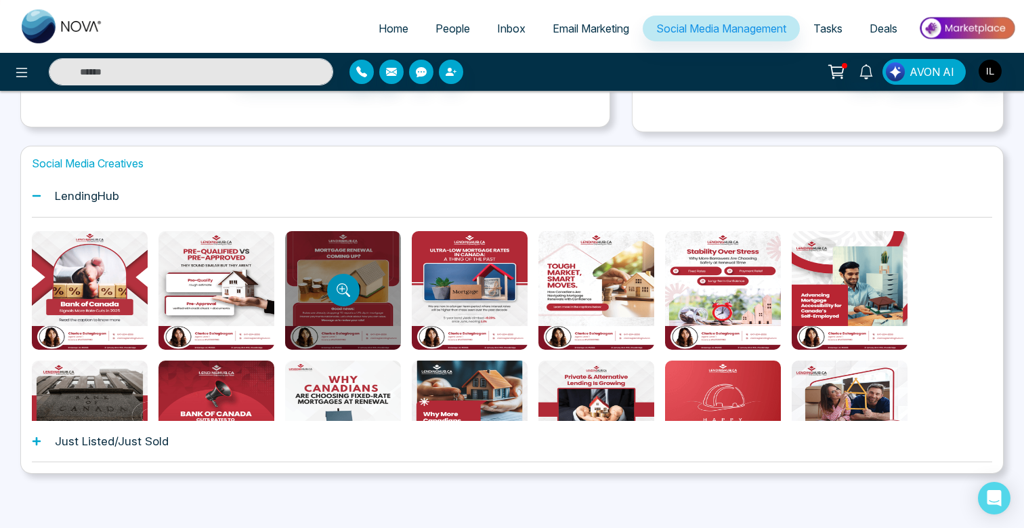
click at [346, 280] on button "Preview template" at bounding box center [343, 290] width 33 height 33
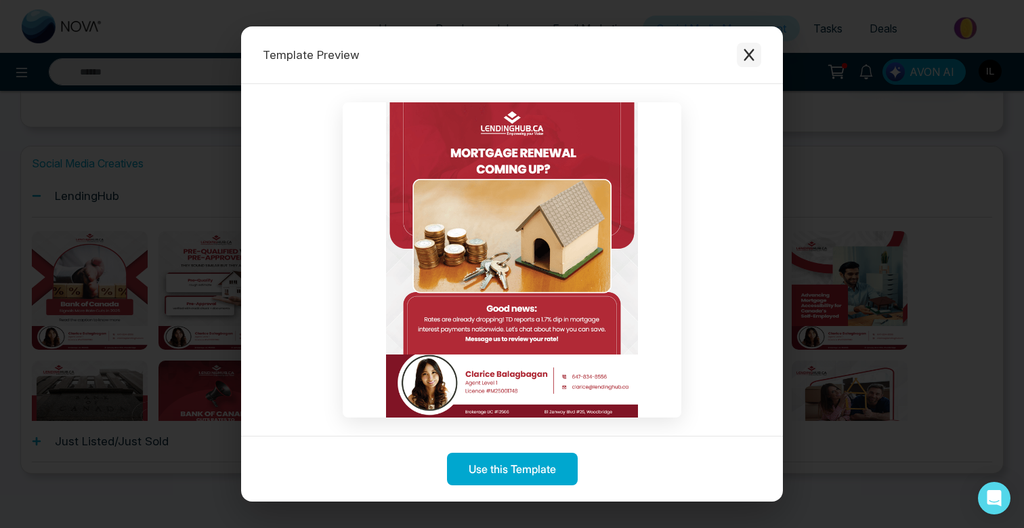
click at [753, 49] on icon "Close modal" at bounding box center [749, 55] width 10 height 12
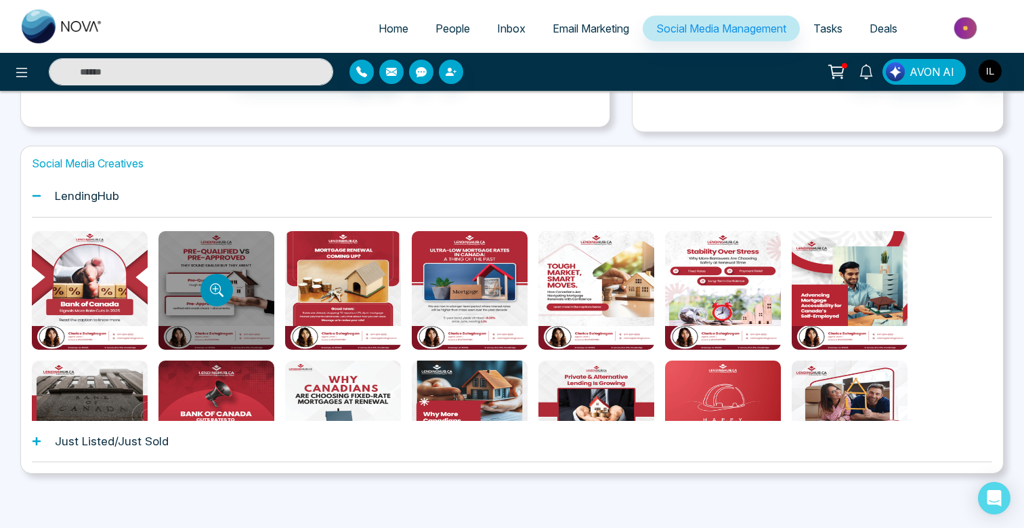
click at [222, 280] on button "Preview template" at bounding box center [217, 290] width 33 height 33
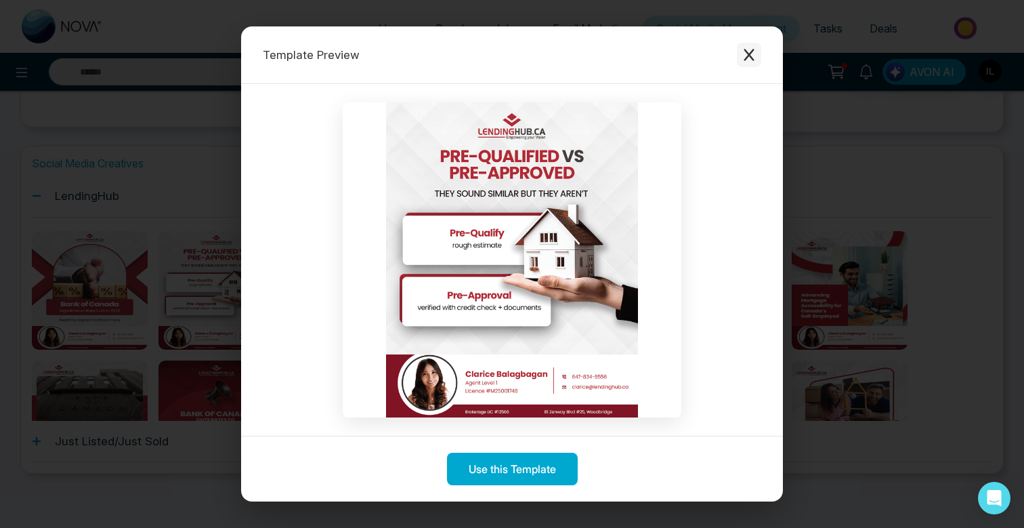
click at [752, 53] on icon "Close modal" at bounding box center [750, 55] width 14 height 14
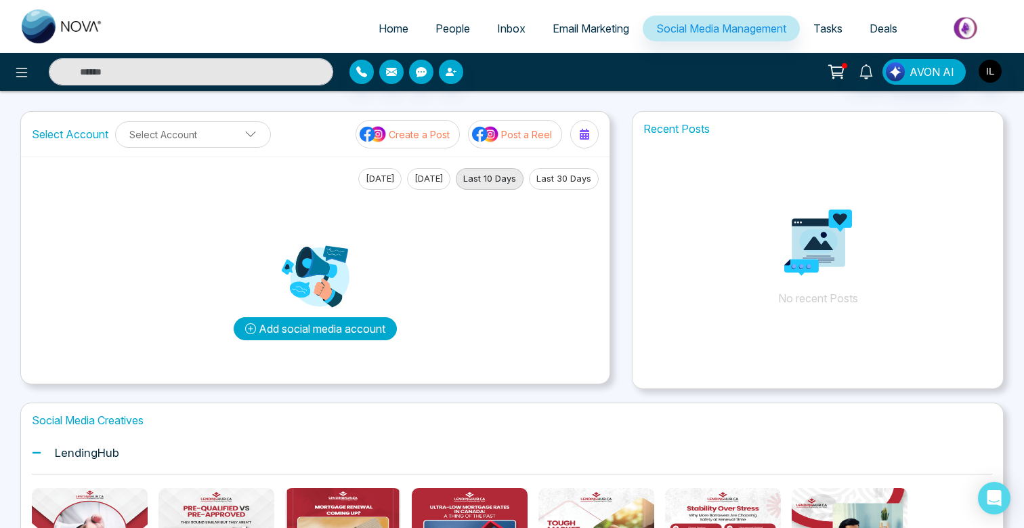
click at [325, 327] on button "Add social media account" at bounding box center [315, 328] width 163 height 23
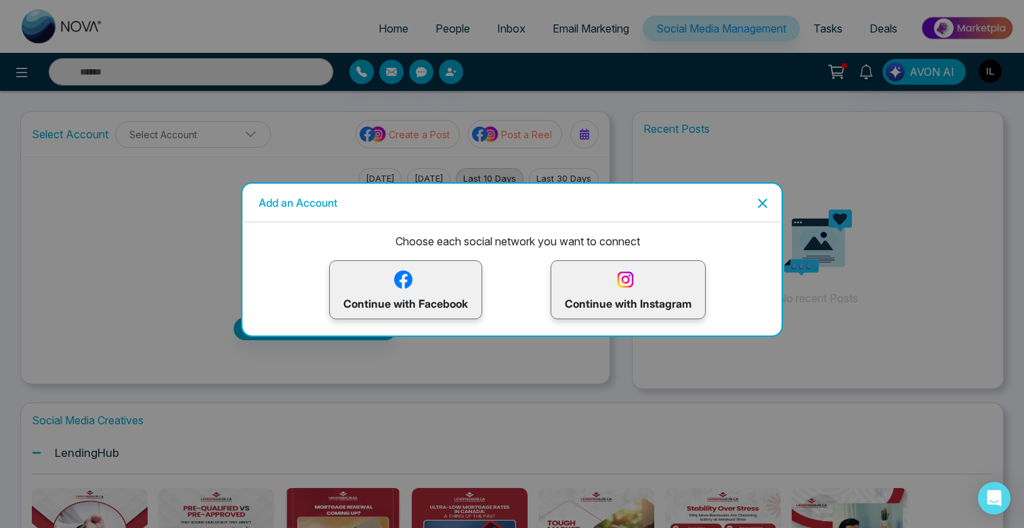
click at [760, 205] on icon "Close" at bounding box center [762, 203] width 9 height 9
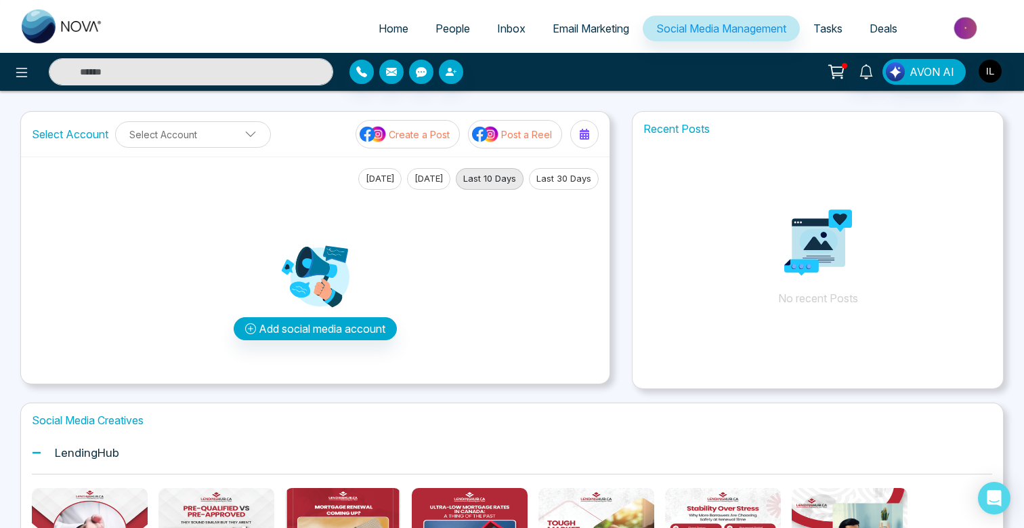
click at [542, 127] on p "Post a Reel" at bounding box center [526, 134] width 51 height 14
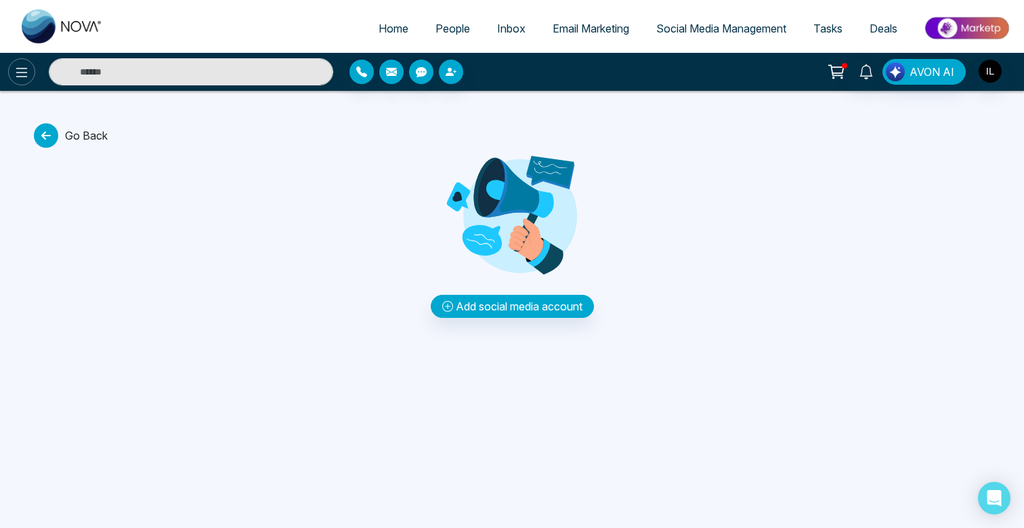
click at [28, 76] on icon at bounding box center [22, 72] width 16 height 16
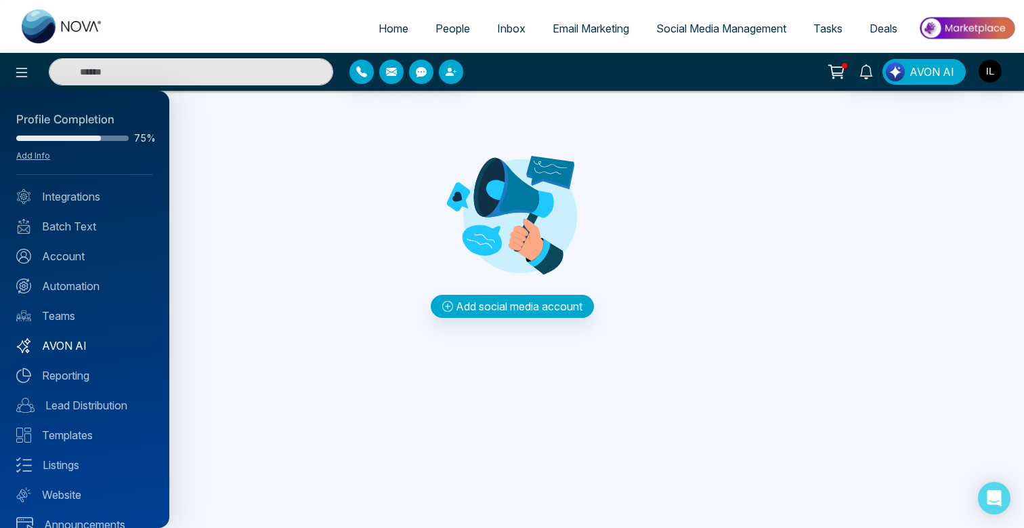
click at [82, 348] on link "AVON AI" at bounding box center [84, 345] width 137 height 16
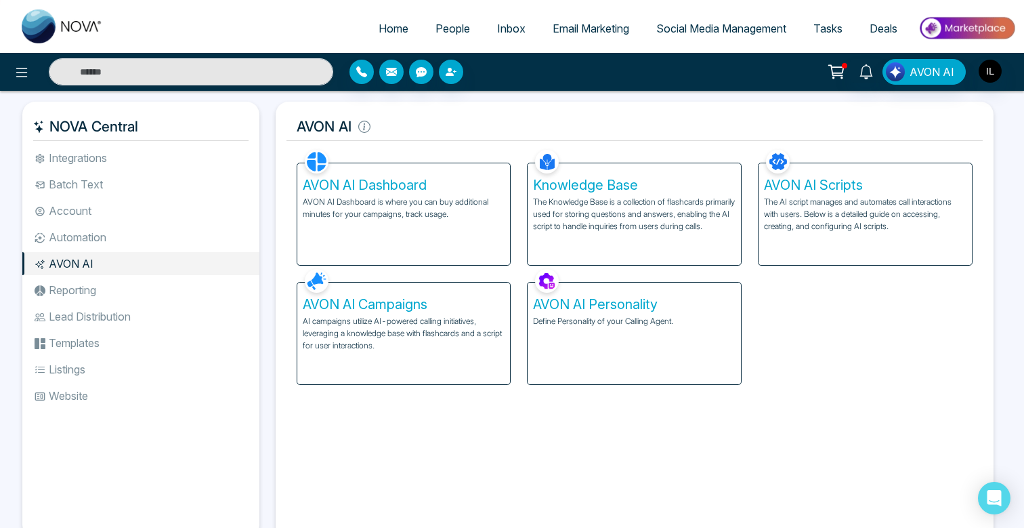
click at [434, 203] on p "AVON AI Dashboard is where you can buy additional minutes for your campaigns, t…" at bounding box center [404, 208] width 203 height 24
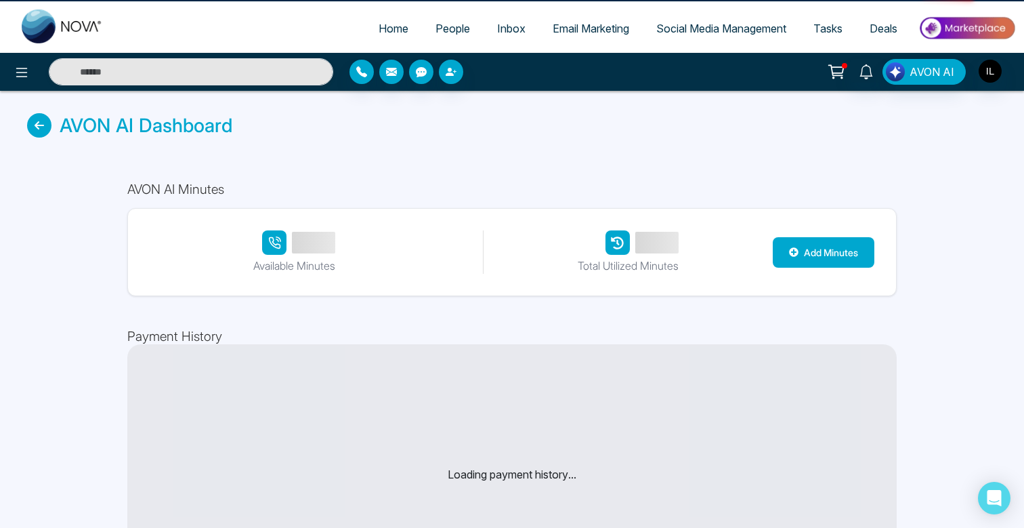
click at [434, 203] on div "AVON AI Minutes Available Minutes Total Utilized Minutes Add Minutes Payment Hi…" at bounding box center [512, 398] width 813 height 477
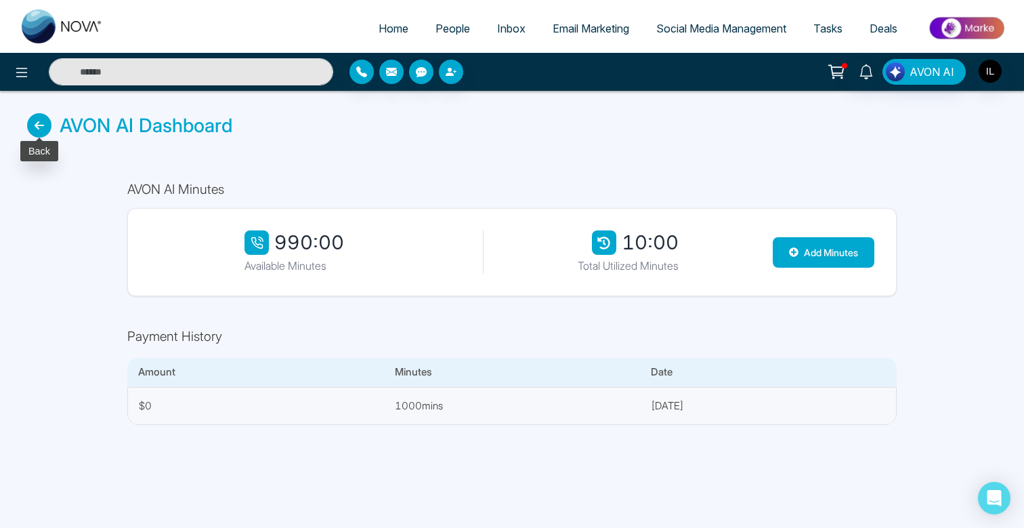
click at [45, 133] on icon at bounding box center [39, 125] width 24 height 24
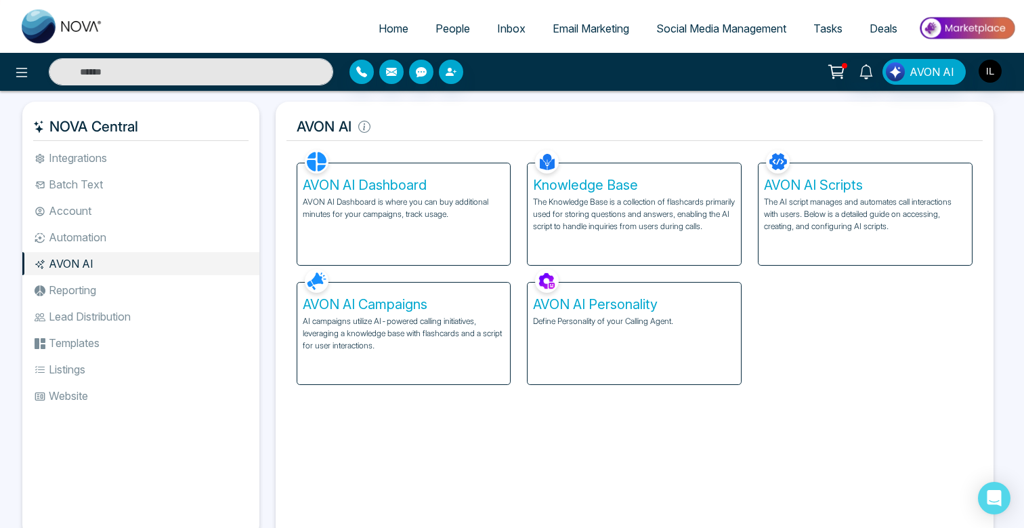
click at [404, 322] on p "AI campaigns utilize AI-powered calling initiatives, leveraging a knowledge bas…" at bounding box center [404, 333] width 203 height 37
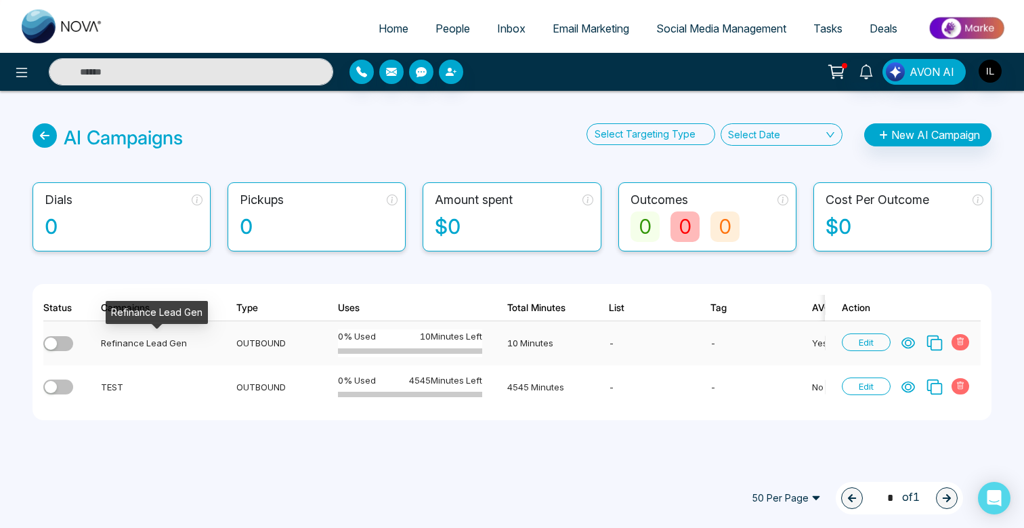
click at [161, 340] on div "Refinance Lead Gen" at bounding box center [156, 343] width 110 height 14
click at [862, 346] on span "Edit" at bounding box center [866, 342] width 49 height 18
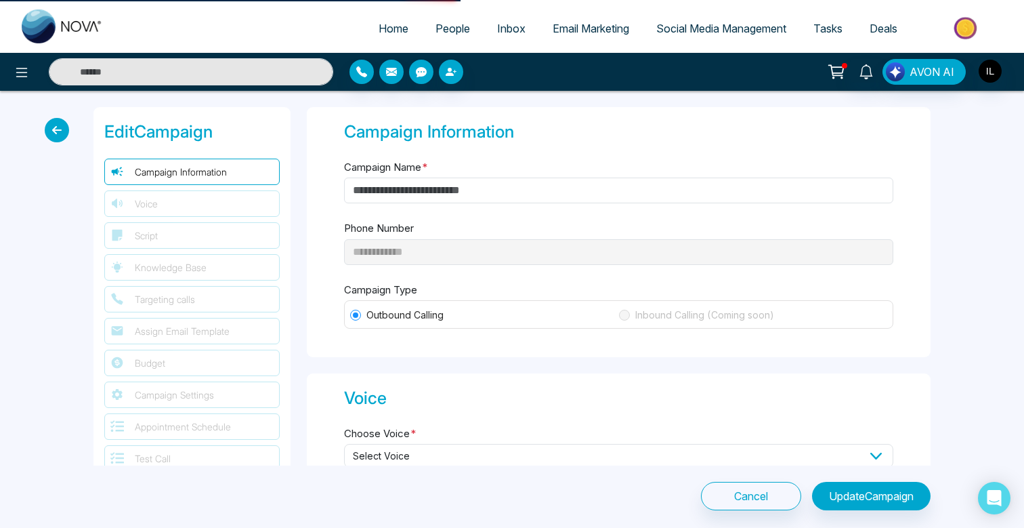
type input "**********"
type input "**"
type input "*"
type textarea "**********"
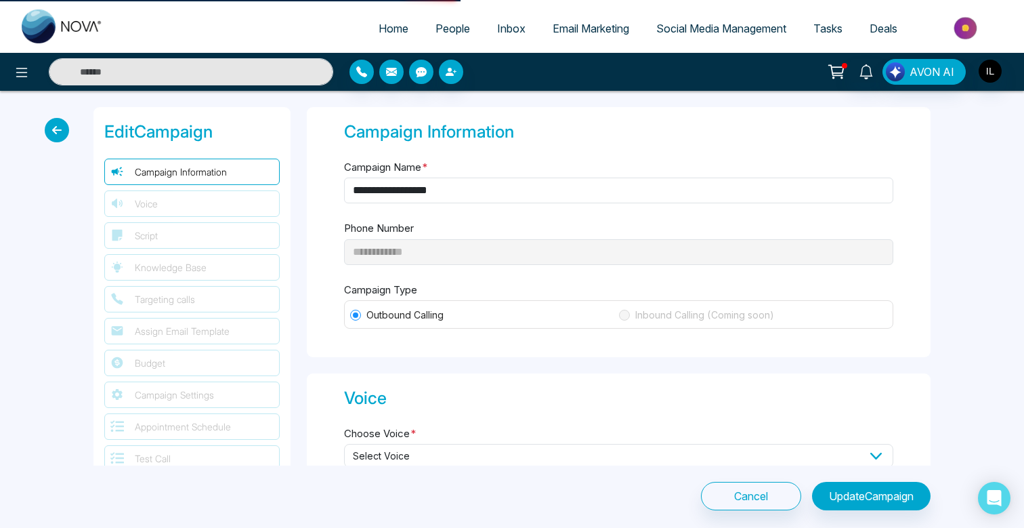
select select "***"
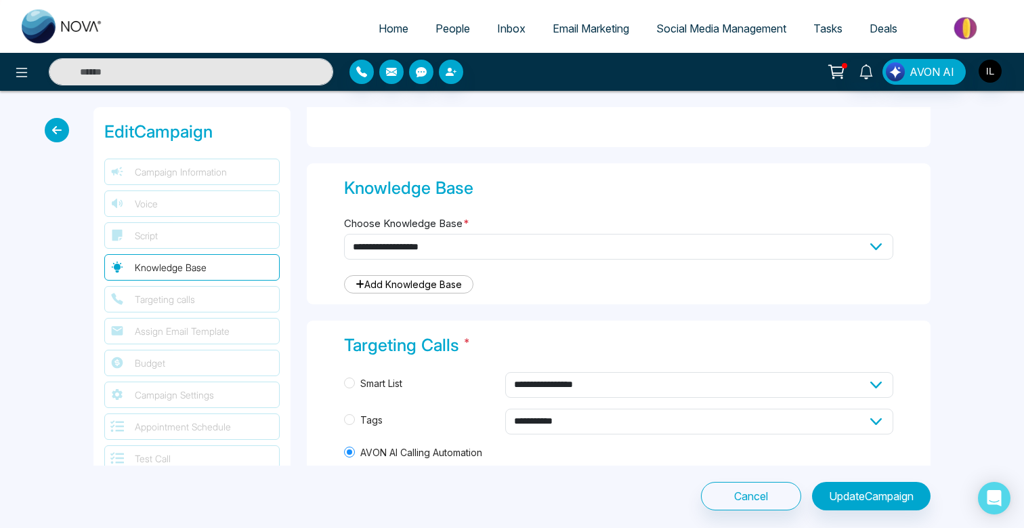
scroll to position [1041, 0]
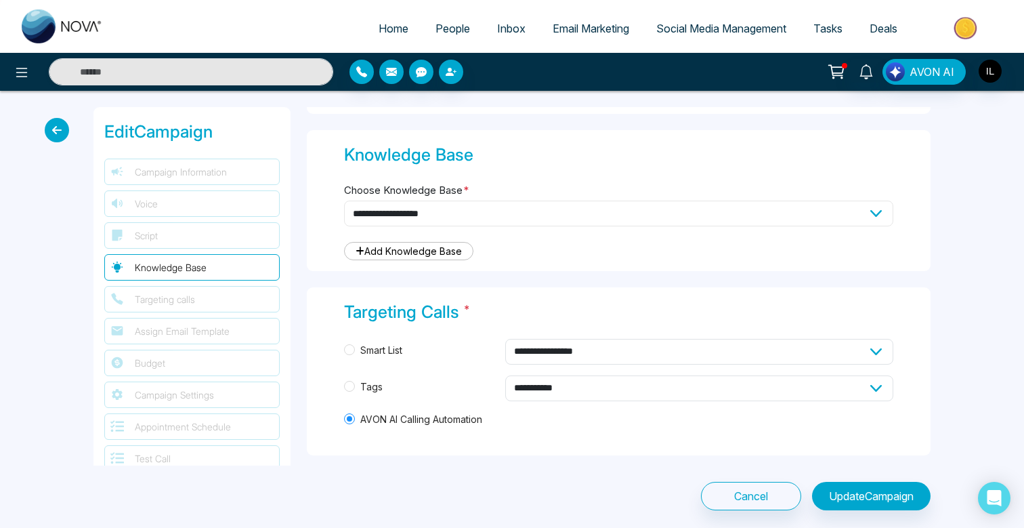
click at [707, 206] on select "**********" at bounding box center [618, 214] width 549 height 26
click at [344, 201] on select "**********" at bounding box center [618, 214] width 549 height 26
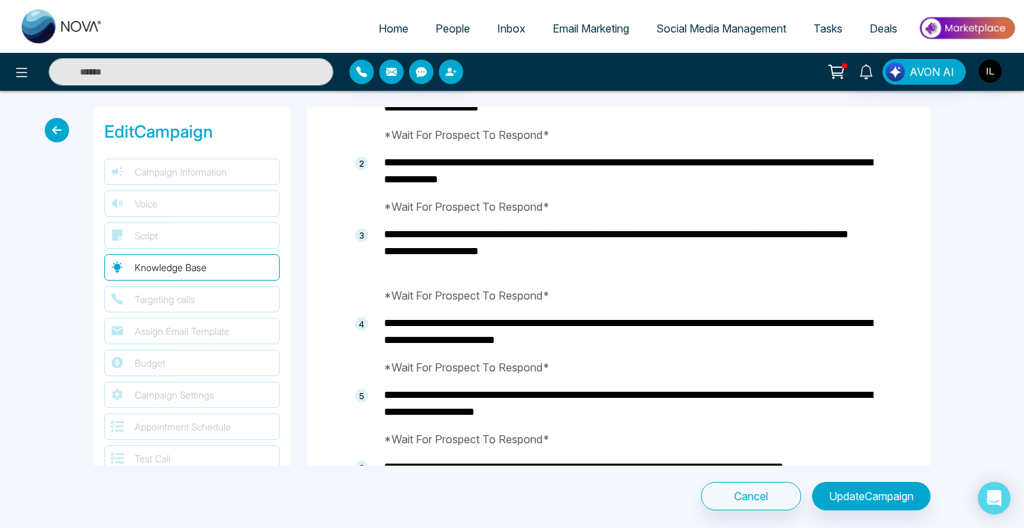
scroll to position [630, 0]
